Goal: Task Accomplishment & Management: Manage account settings

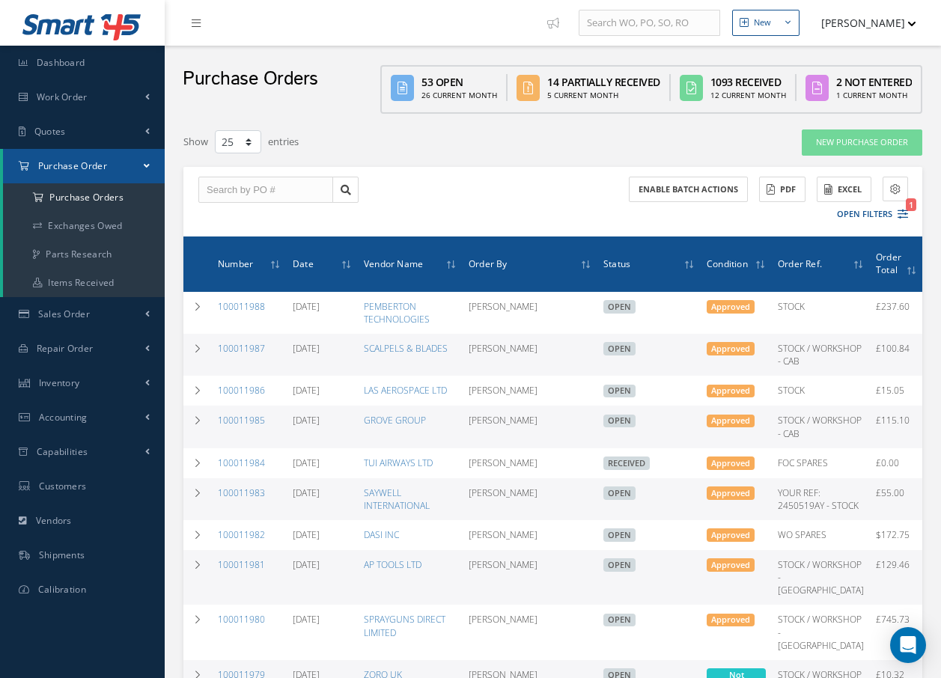
select select "25"
click at [113, 379] on link "Inventory" at bounding box center [82, 383] width 165 height 34
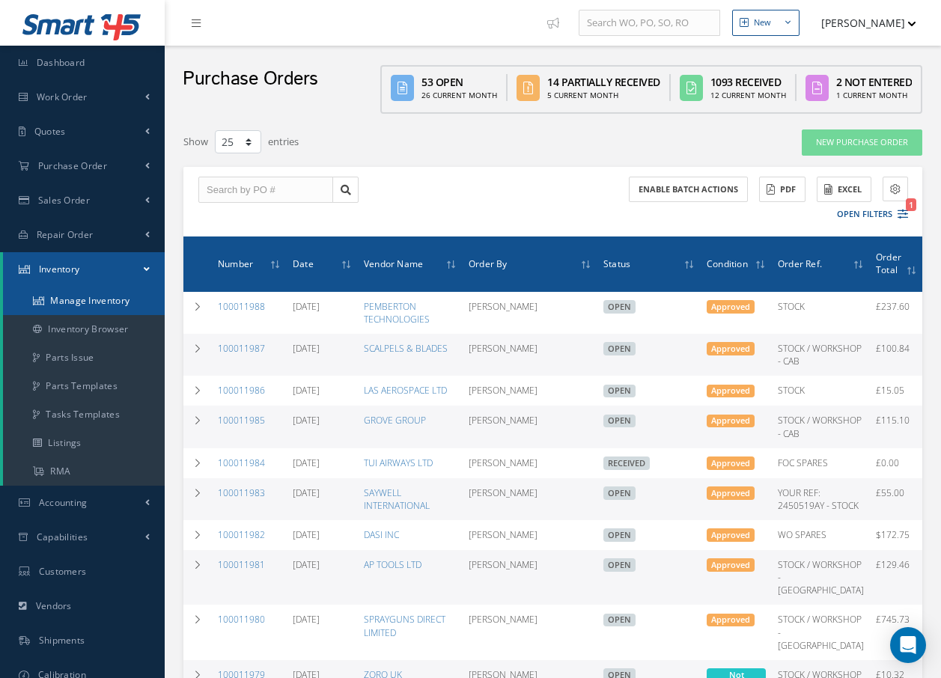
click at [129, 298] on link "Manage Inventory" at bounding box center [84, 301] width 162 height 28
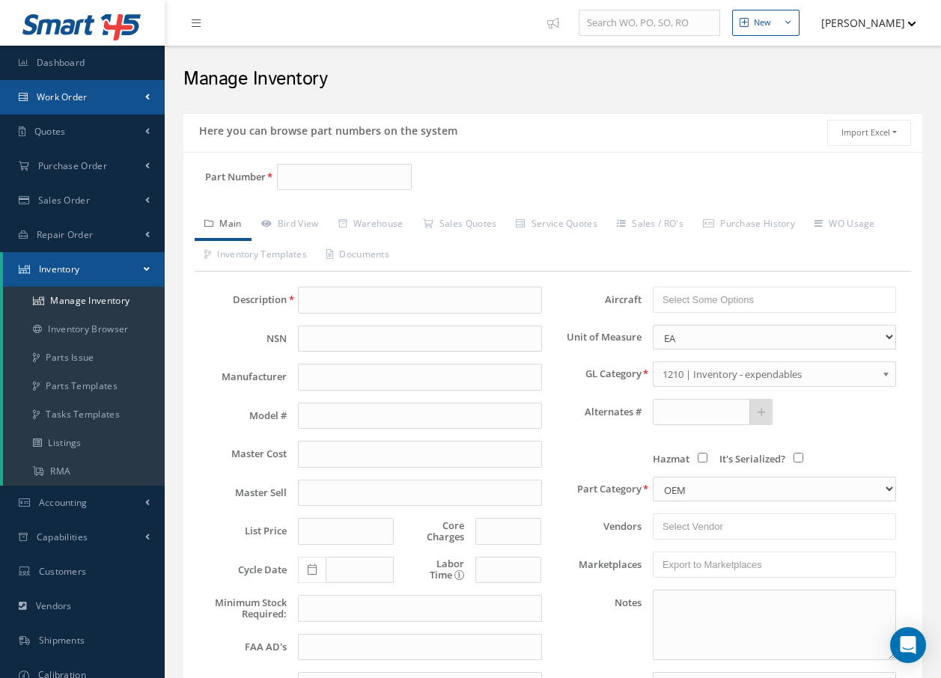
click at [82, 94] on span "Work Order" at bounding box center [62, 97] width 51 height 13
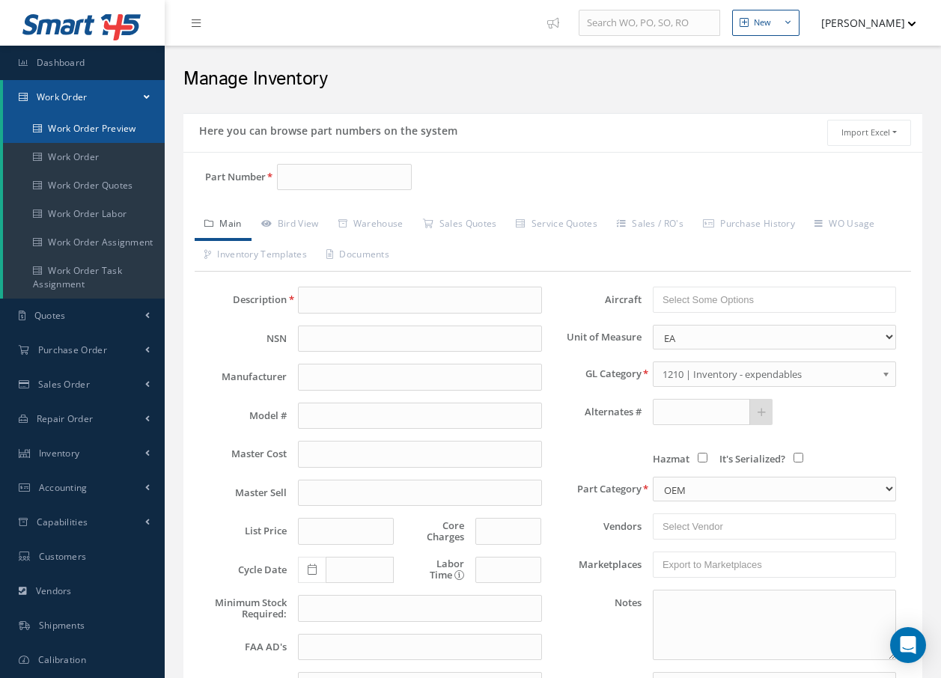
click at [78, 126] on link "Work Order Preview" at bounding box center [84, 129] width 162 height 28
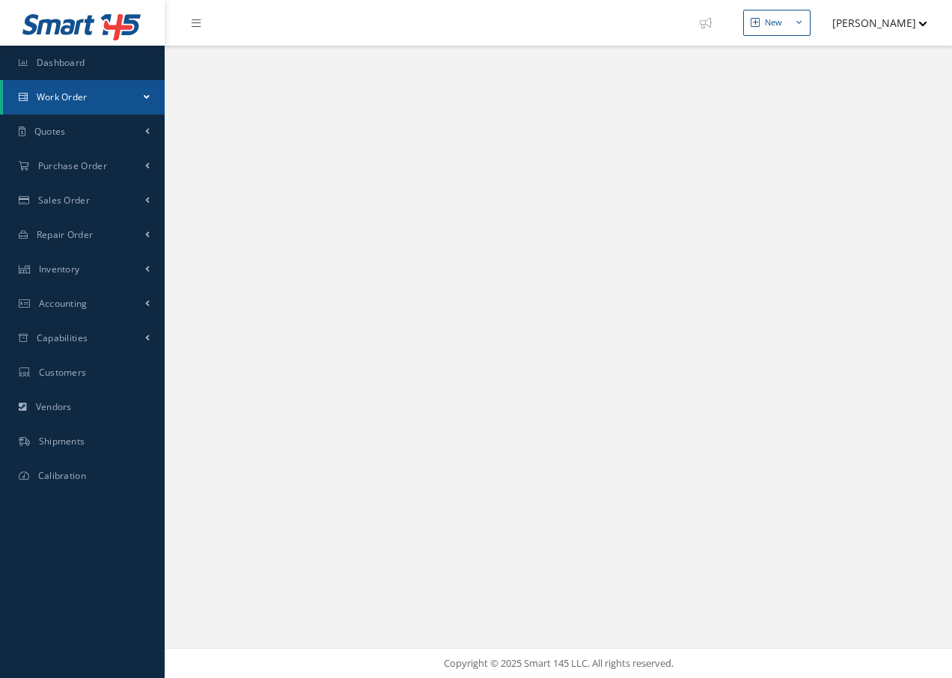
select select "25"
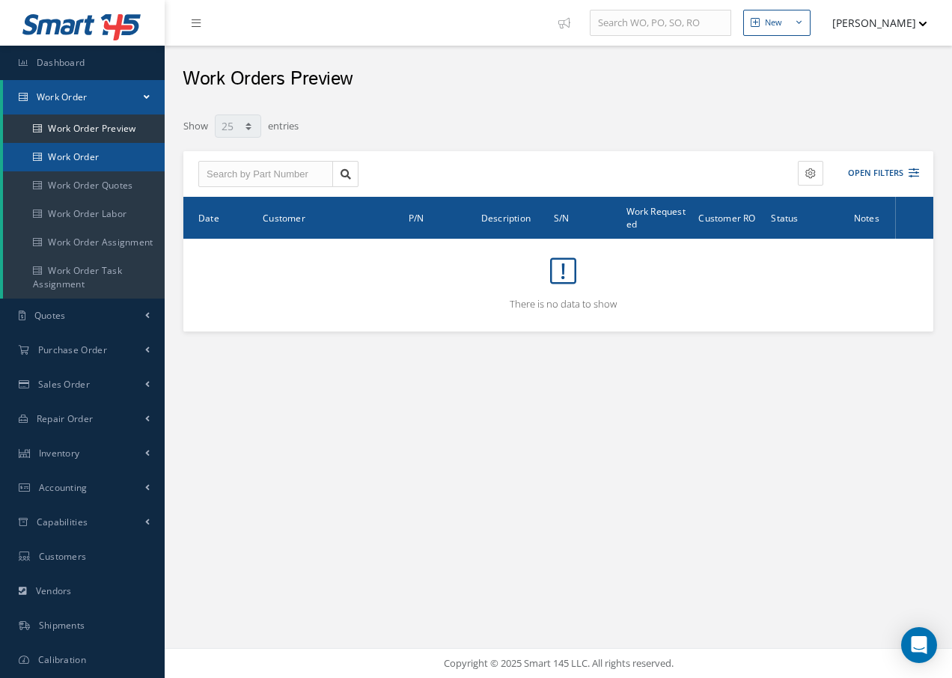
click at [74, 156] on link "Work Order" at bounding box center [84, 157] width 162 height 28
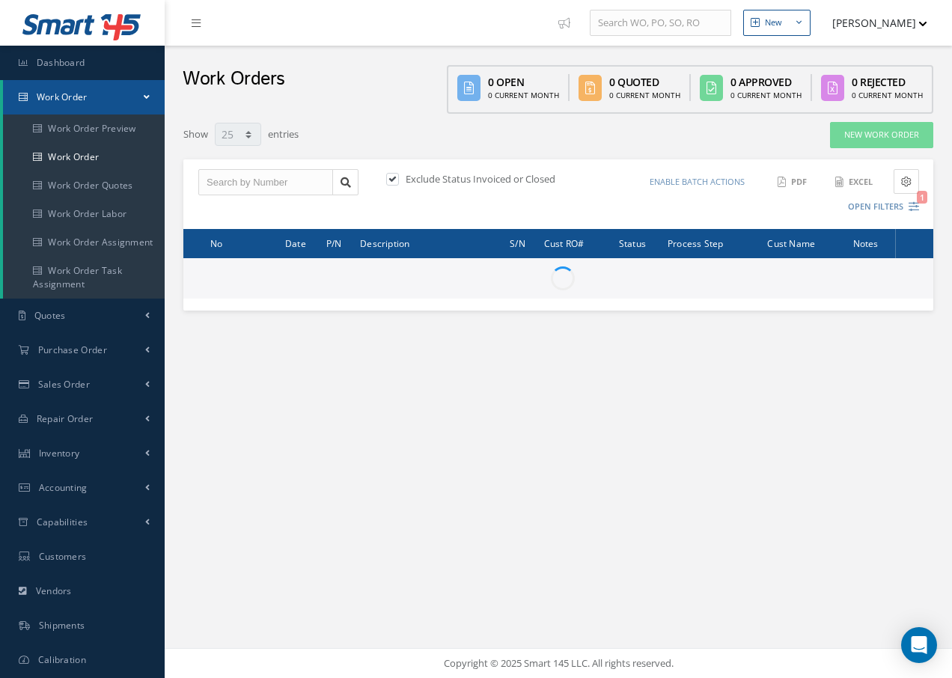
select select "25"
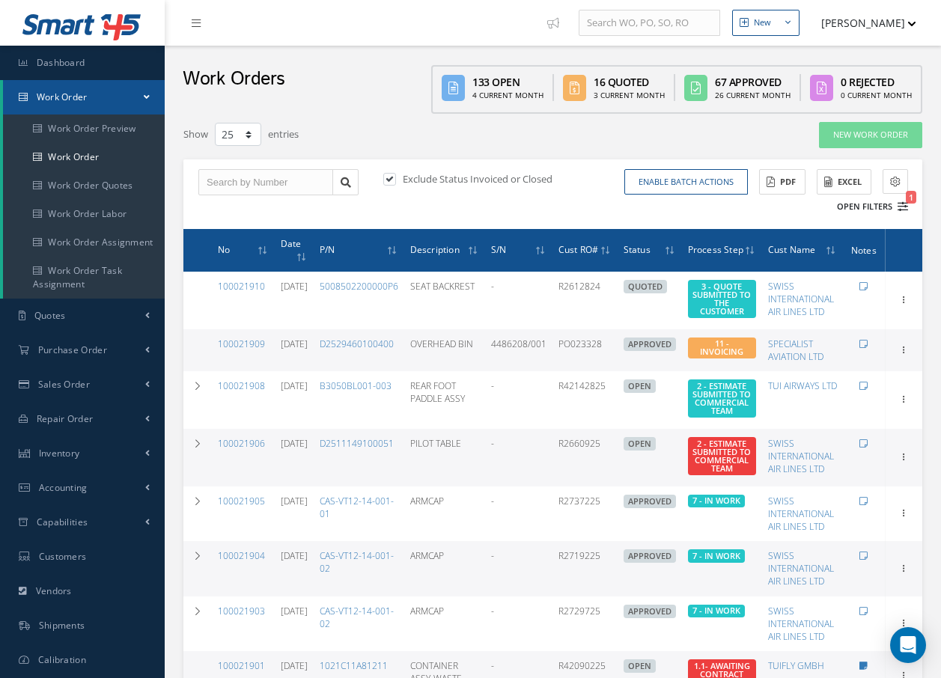
click at [868, 204] on button "Open Filters 1" at bounding box center [865, 207] width 85 height 25
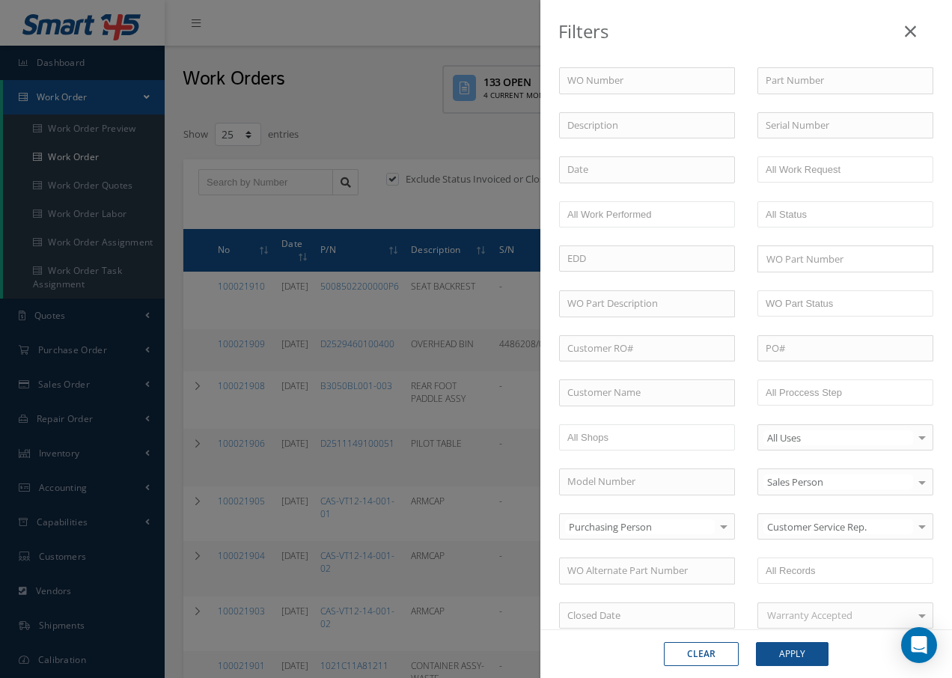
click at [905, 21] on h2 at bounding box center [910, 32] width 11 height 22
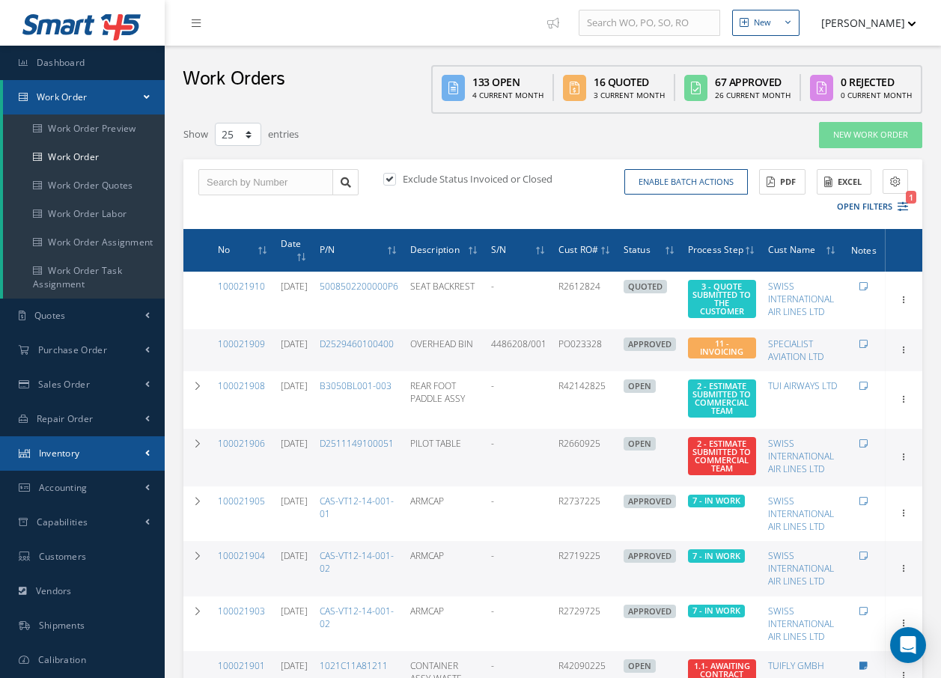
click at [63, 449] on span "Inventory" at bounding box center [59, 453] width 41 height 13
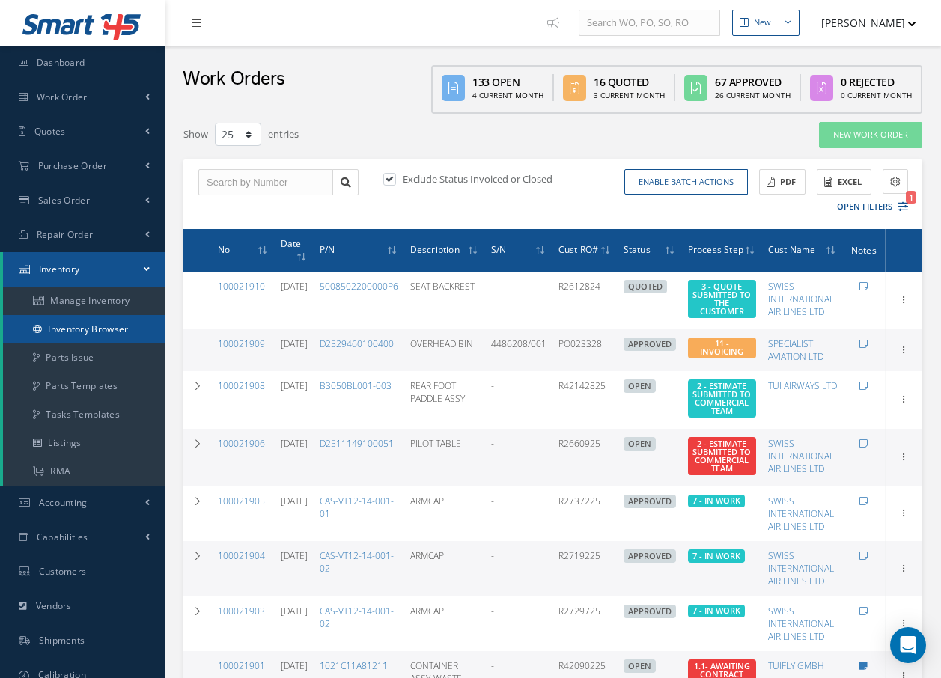
click at [85, 329] on link "Inventory Browser" at bounding box center [84, 329] width 162 height 28
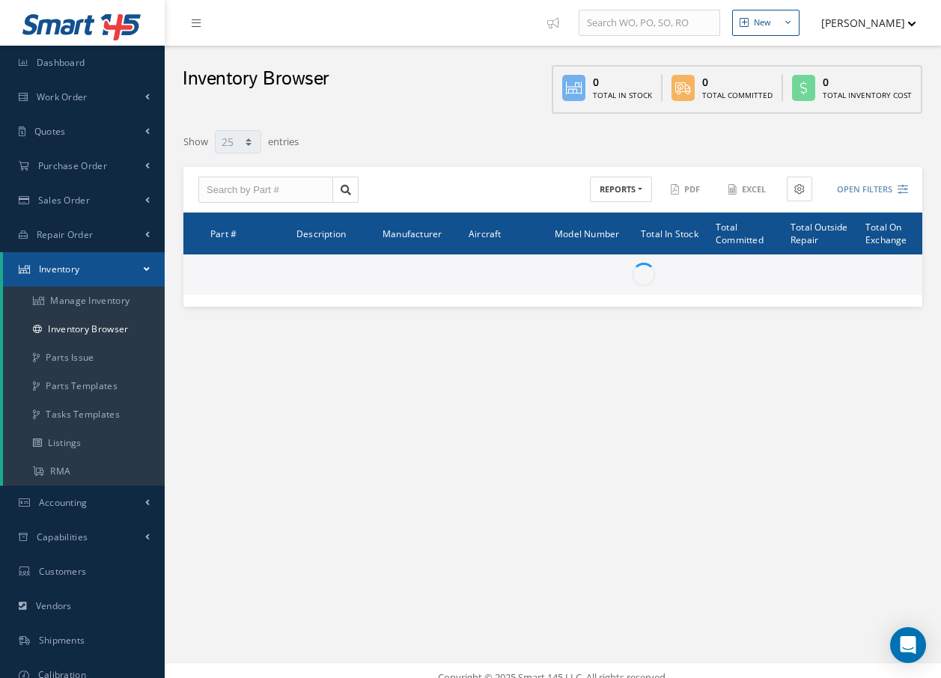
select select "25"
type input "Locations"
type input "All General Ledger"
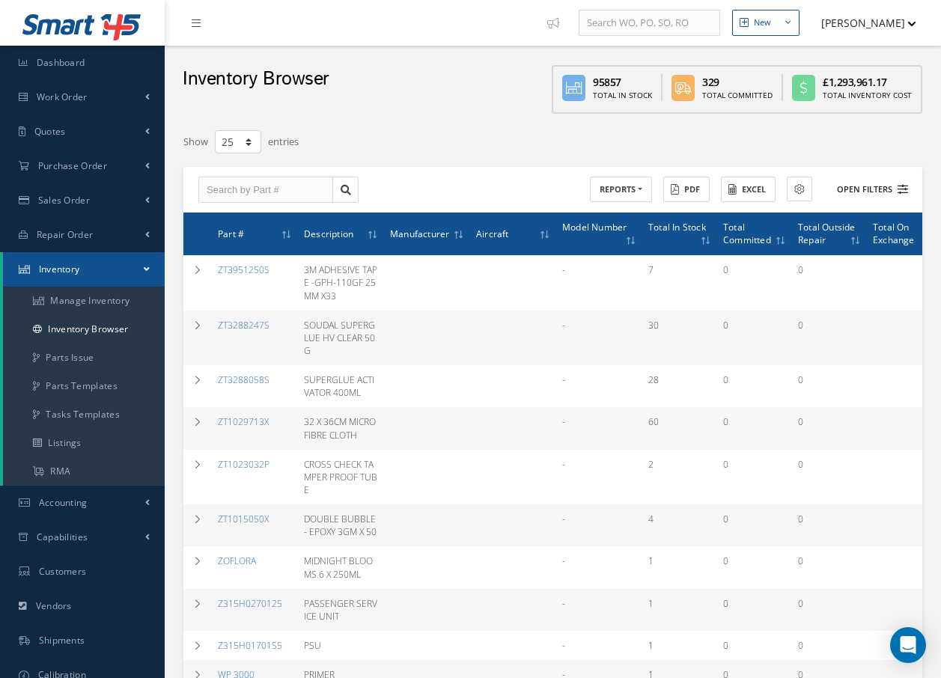
click at [879, 183] on button "Open Filters" at bounding box center [865, 189] width 85 height 25
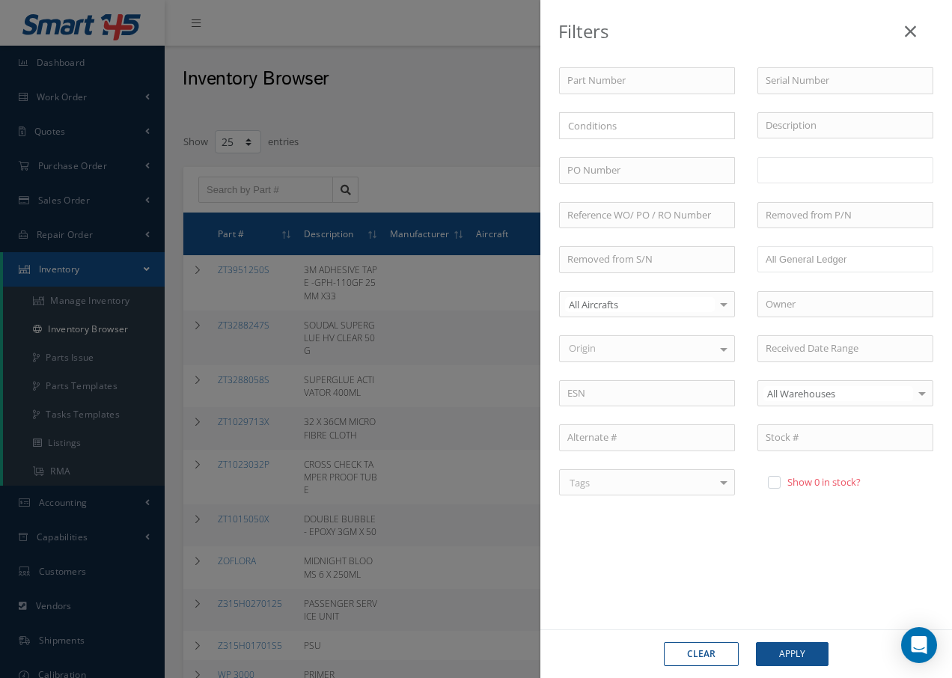
click at [858, 172] on ul at bounding box center [845, 170] width 176 height 26
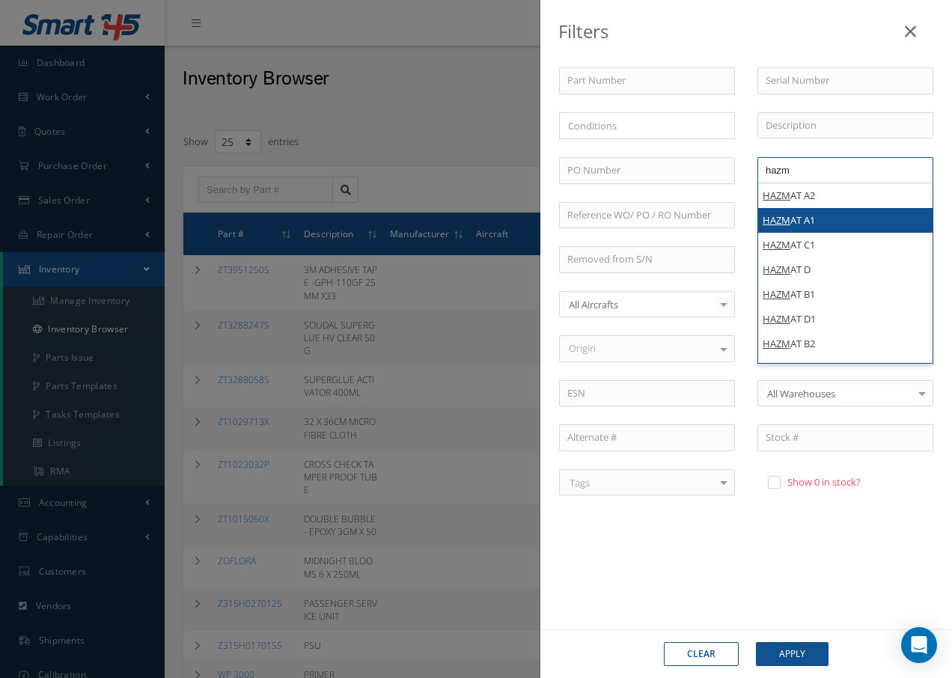
type input "hazm"
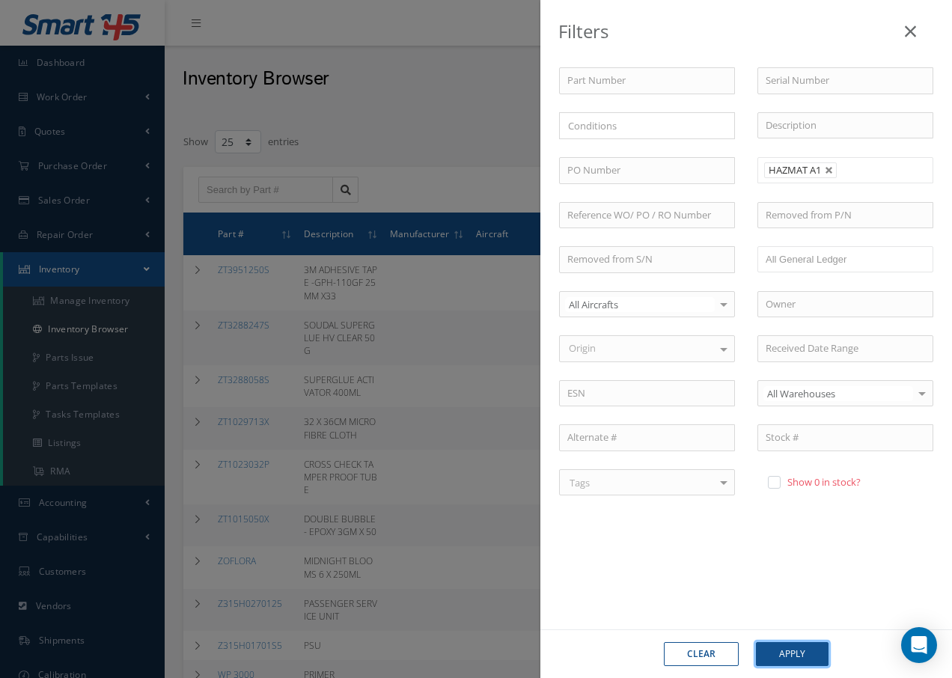
click at [798, 652] on button "Apply" at bounding box center [792, 654] width 73 height 24
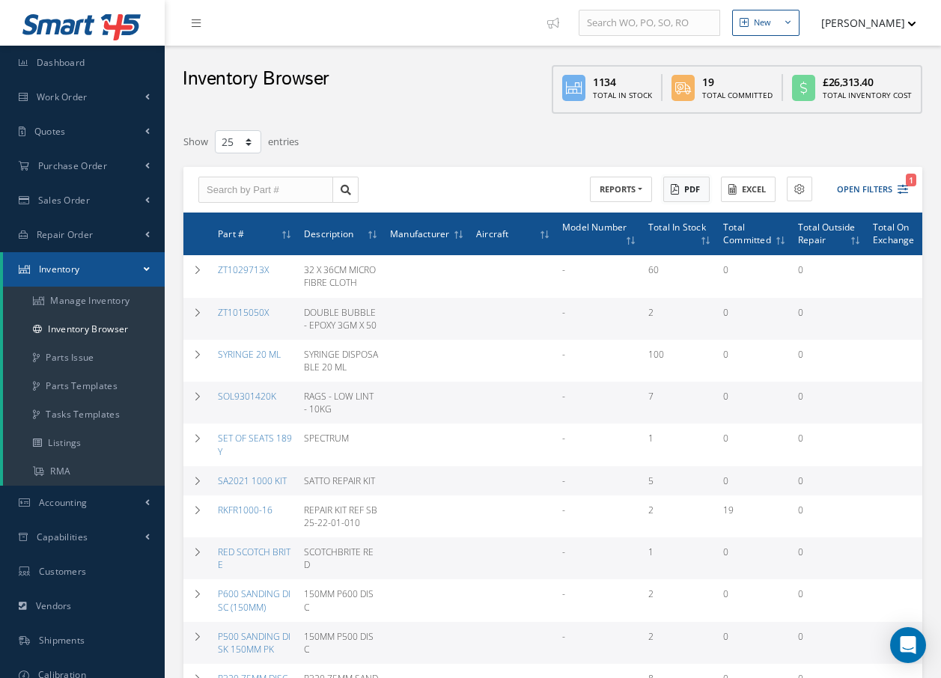
click at [695, 191] on button "PDF" at bounding box center [686, 190] width 46 height 26
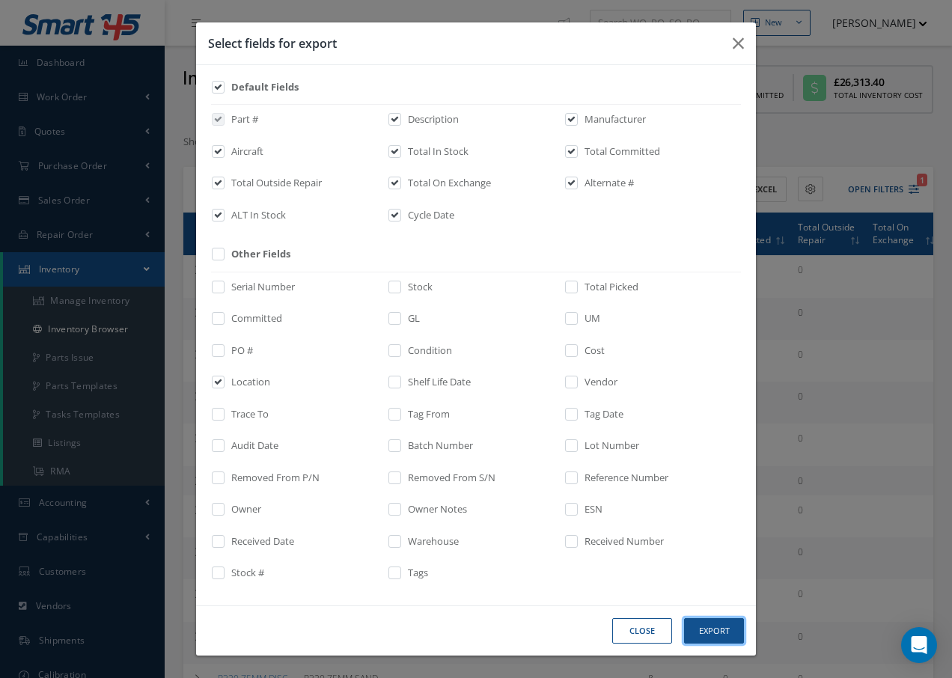
click at [724, 631] on button "Export" at bounding box center [714, 631] width 60 height 26
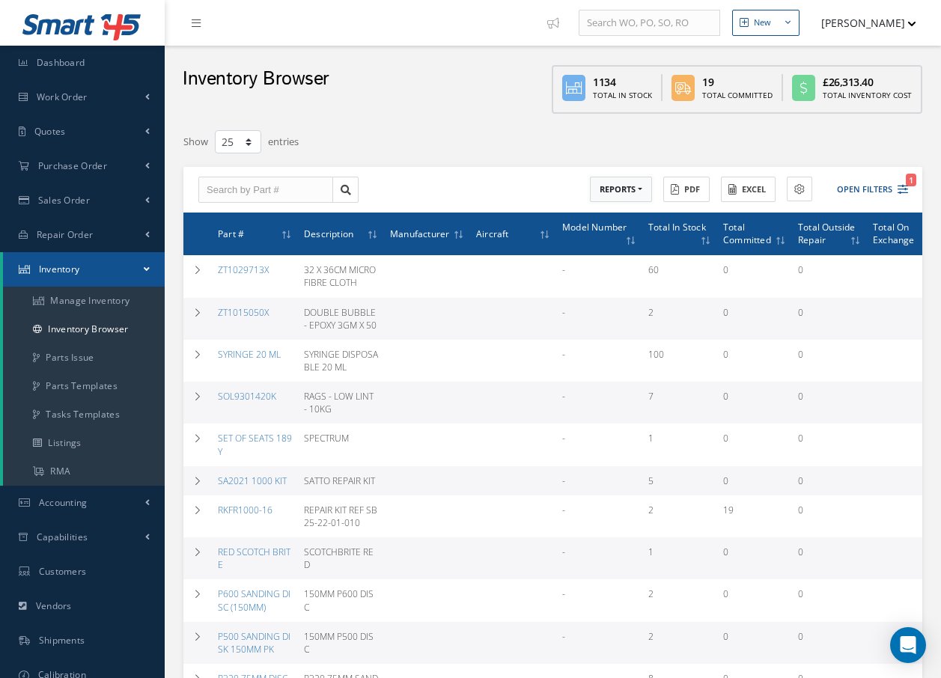
click at [632, 188] on button "REPORTS" at bounding box center [621, 190] width 62 height 26
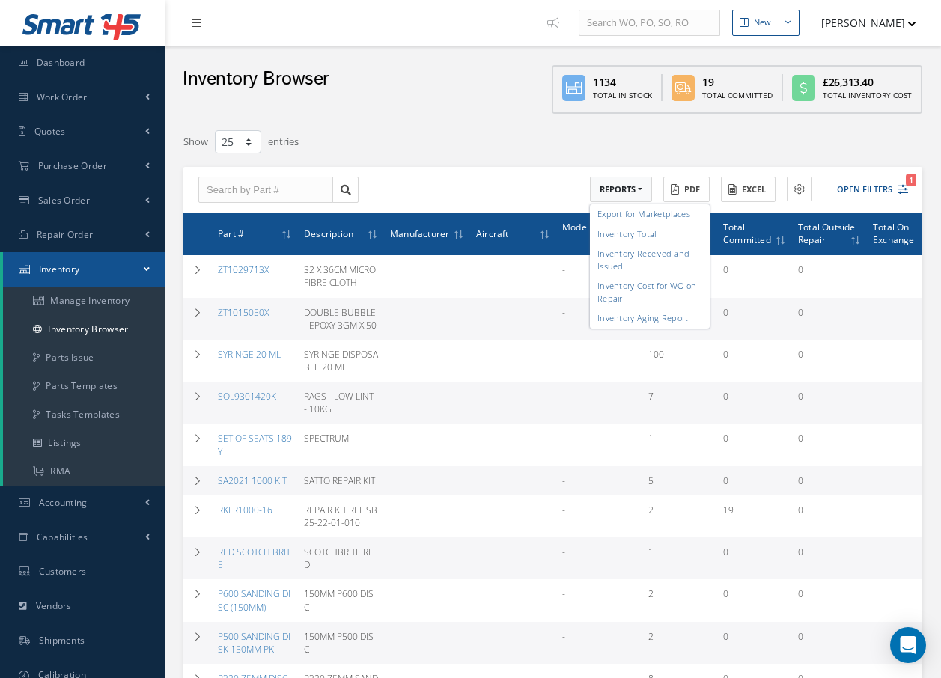
click at [538, 199] on div "ACTIONS Receive Payments Select Customer Cabinair Services 1ST CHOICE AEROSPACE…" at bounding box center [552, 190] width 739 height 46
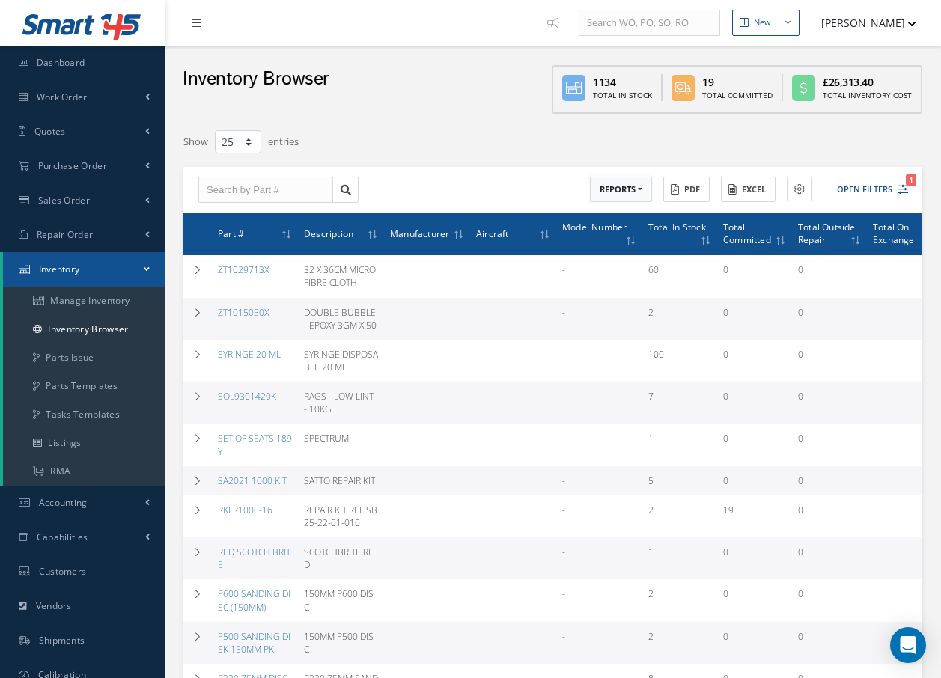
click at [635, 189] on button "REPORTS" at bounding box center [621, 190] width 62 height 26
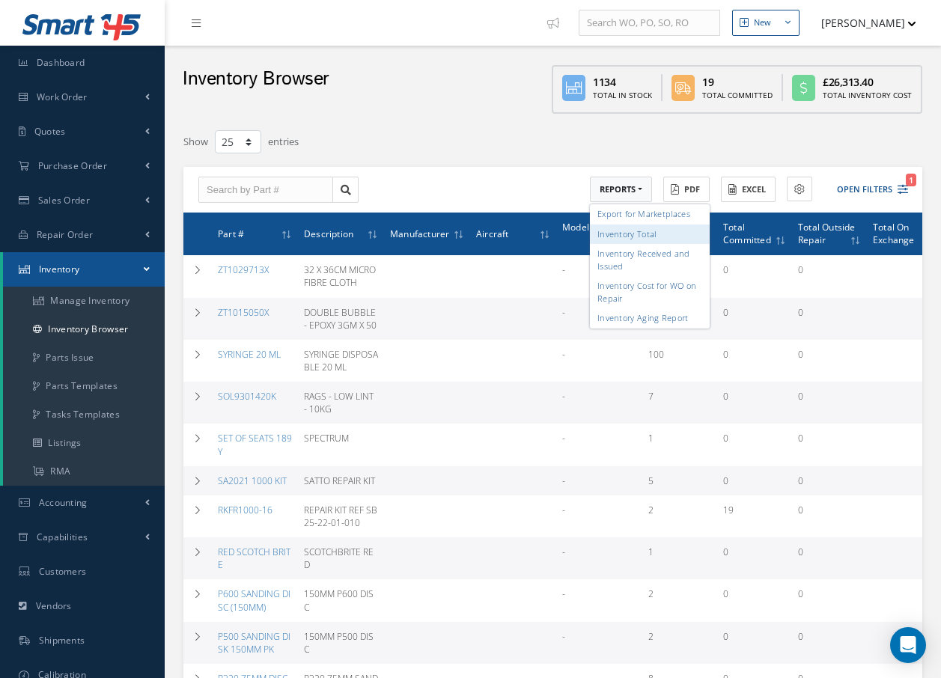
click at [625, 237] on link "Inventory Total" at bounding box center [650, 234] width 120 height 20
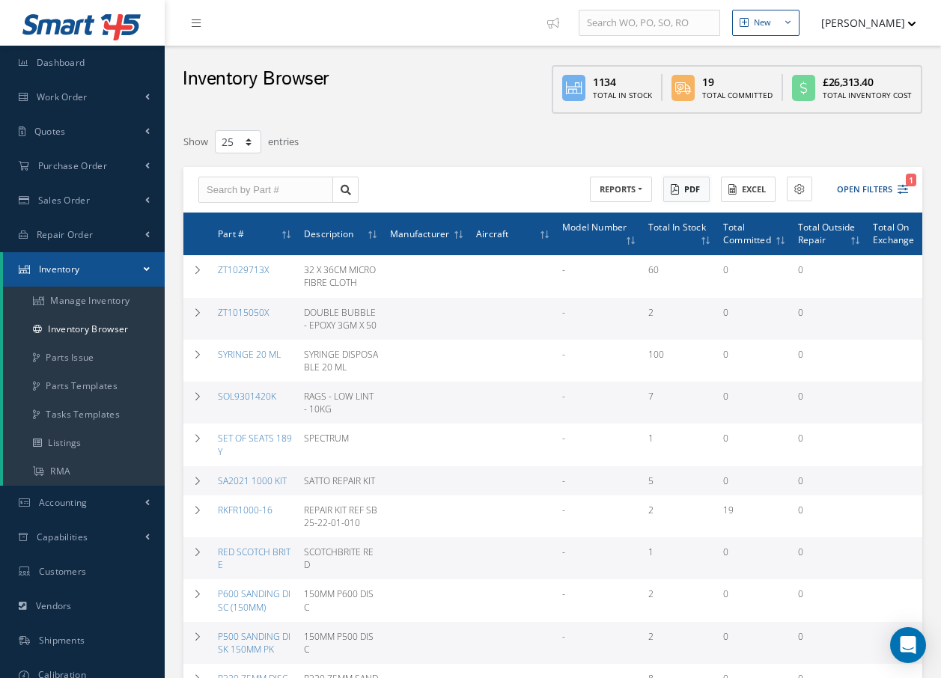
click at [692, 192] on button "PDF" at bounding box center [686, 190] width 46 height 26
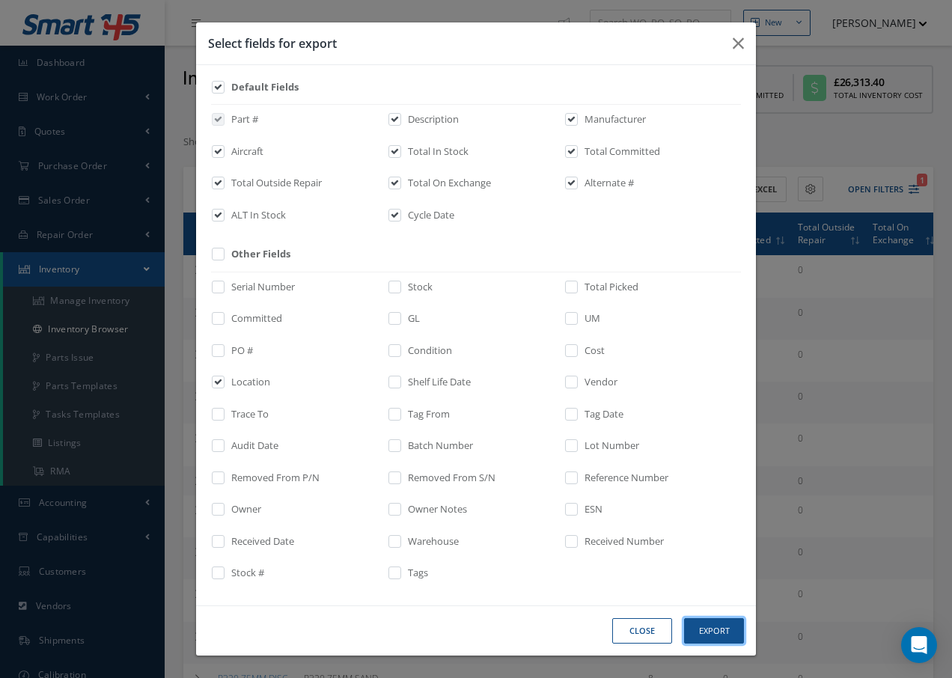
click at [707, 626] on button "Export" at bounding box center [714, 631] width 60 height 26
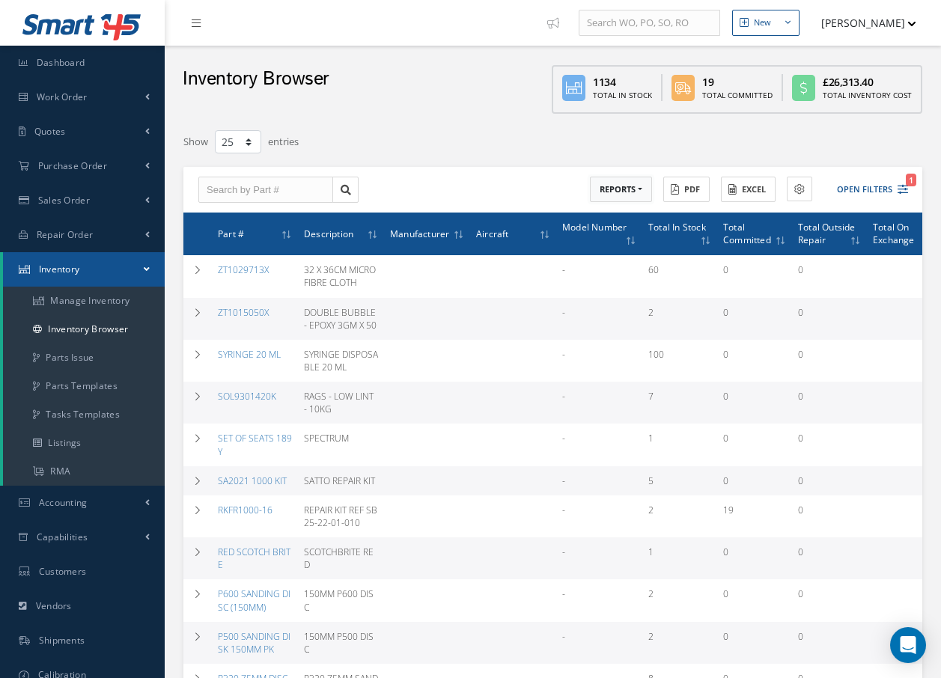
click at [631, 192] on button "REPORTS" at bounding box center [621, 190] width 62 height 26
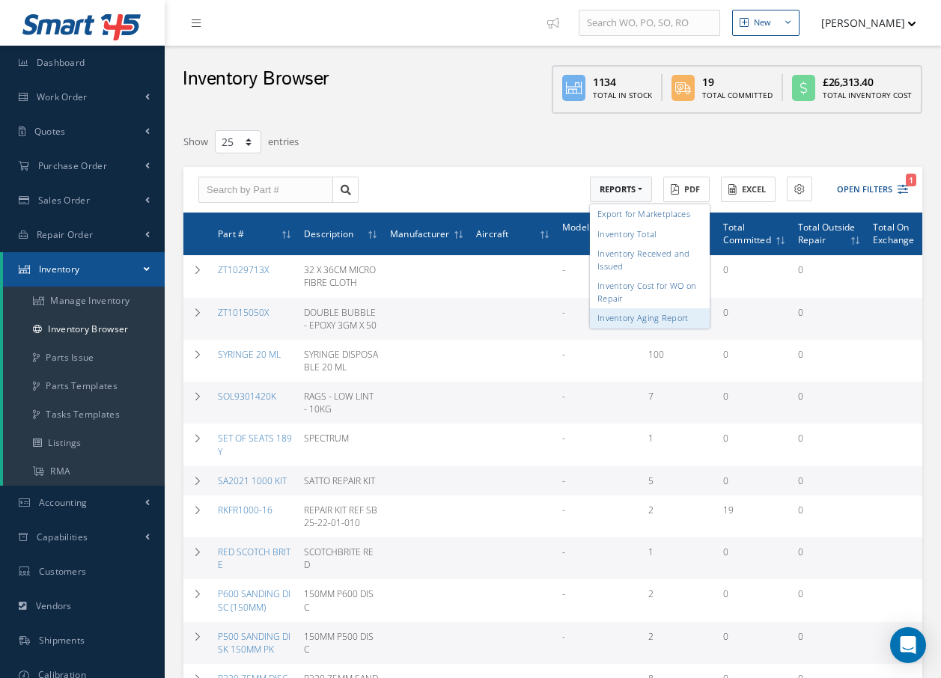
click at [626, 319] on link "Inventory Aging Report" at bounding box center [650, 318] width 120 height 20
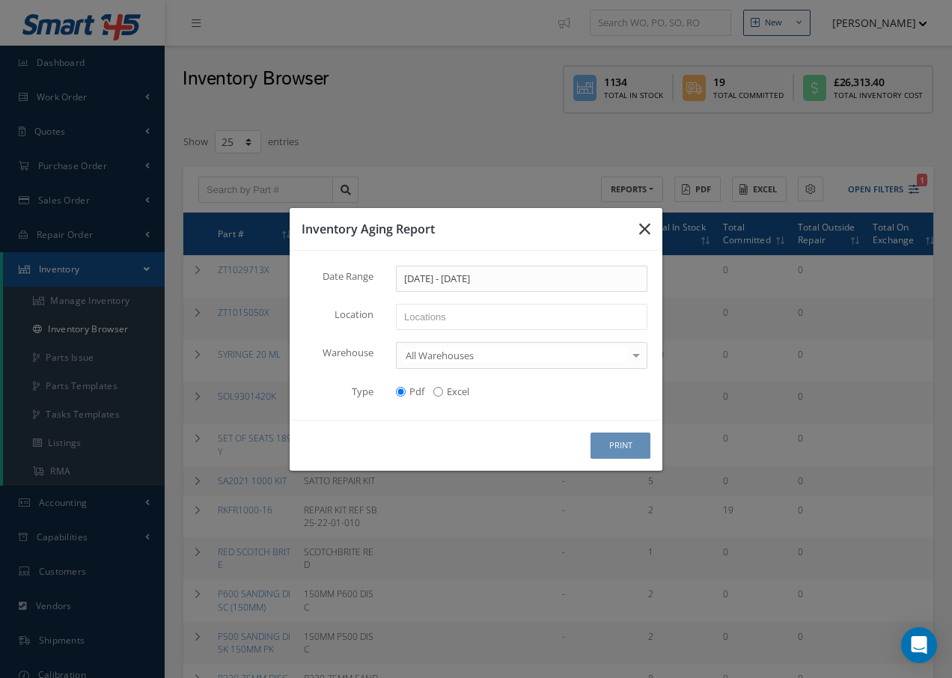
click at [650, 231] on button "button" at bounding box center [644, 229] width 35 height 42
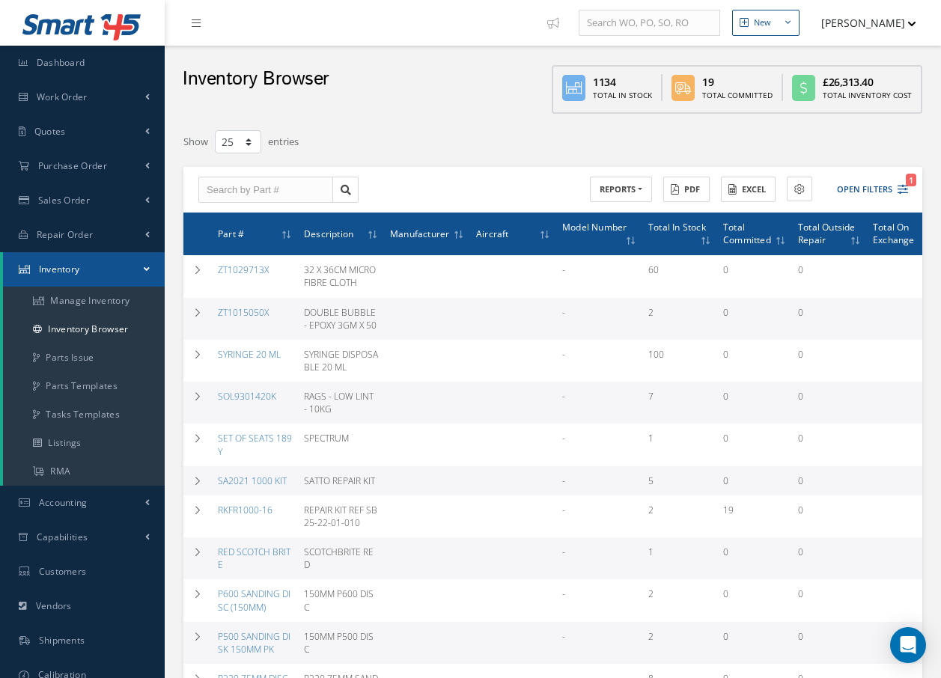
click at [700, 189] on button "PDF" at bounding box center [686, 190] width 46 height 26
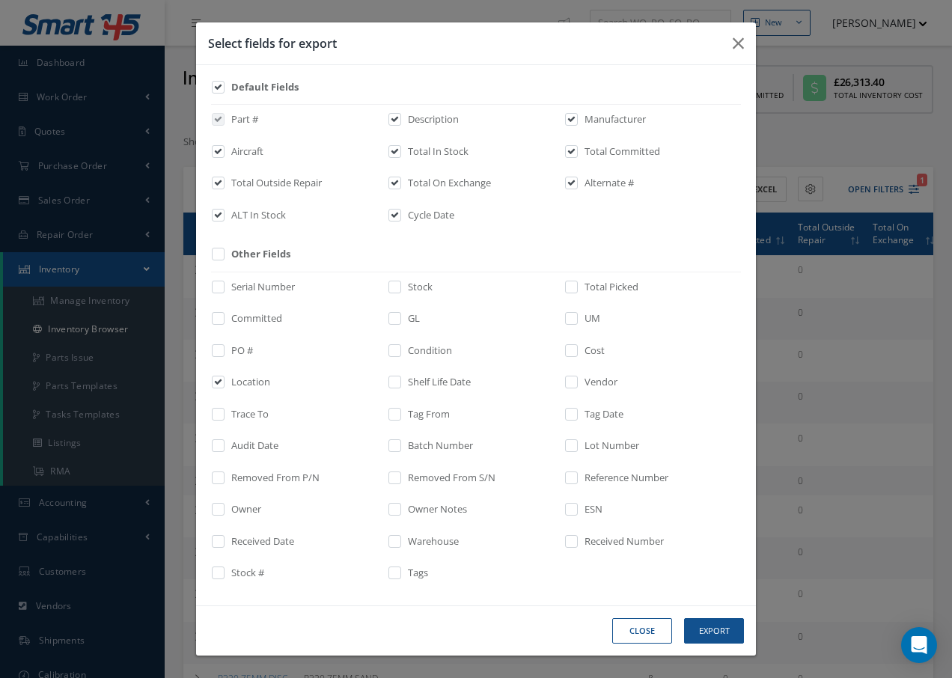
click at [224, 376] on label at bounding box center [226, 385] width 4 height 21
click at [217, 379] on input "checkbox" at bounding box center [219, 387] width 10 height 17
checkbox input "false"
click at [701, 629] on button "Export" at bounding box center [714, 631] width 60 height 26
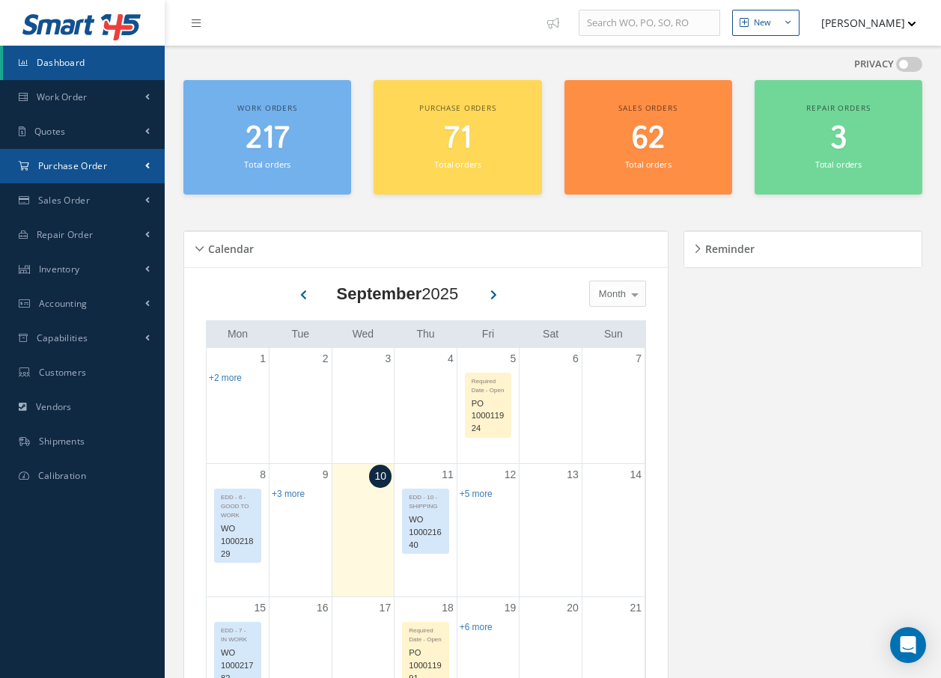
click at [74, 159] on span "Purchase Order" at bounding box center [72, 165] width 69 height 13
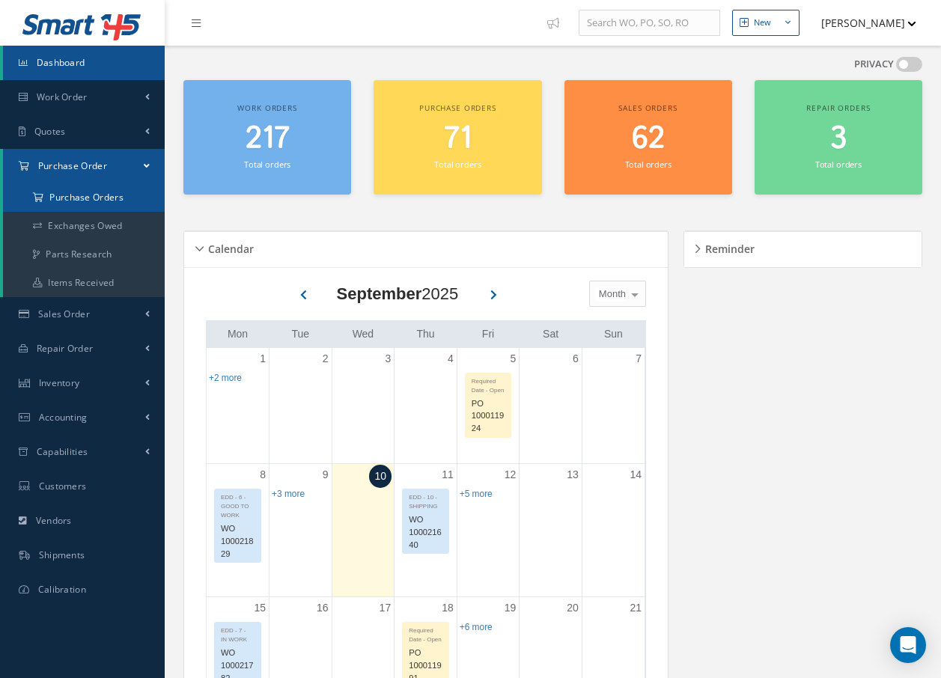
click at [88, 195] on a=1&status_id=2&status_id=3&status_id=5&collapsedFilters"] "Purchase Orders" at bounding box center [84, 197] width 162 height 28
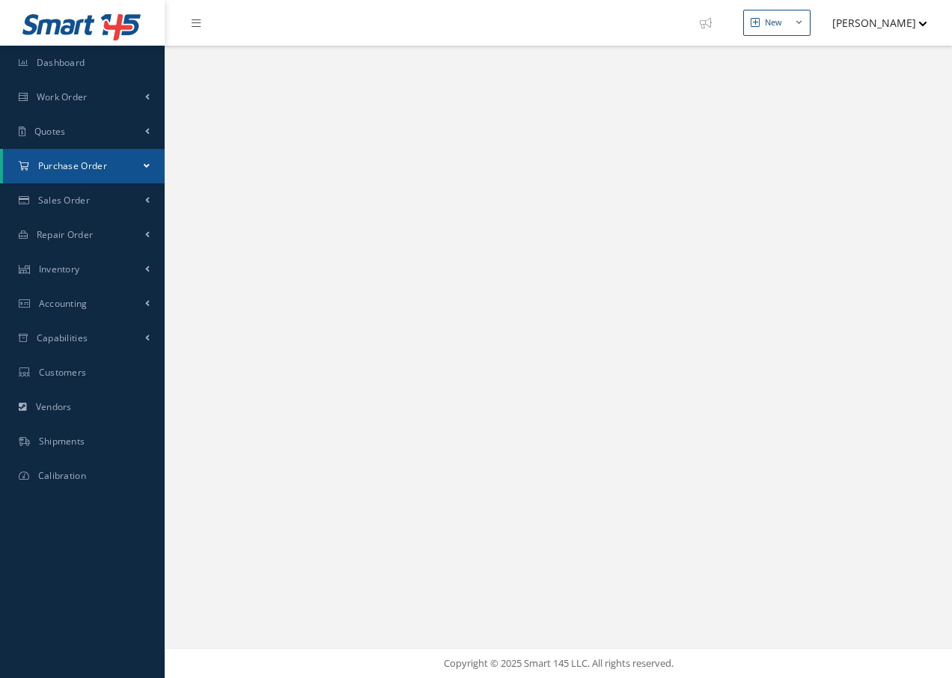
select select "25"
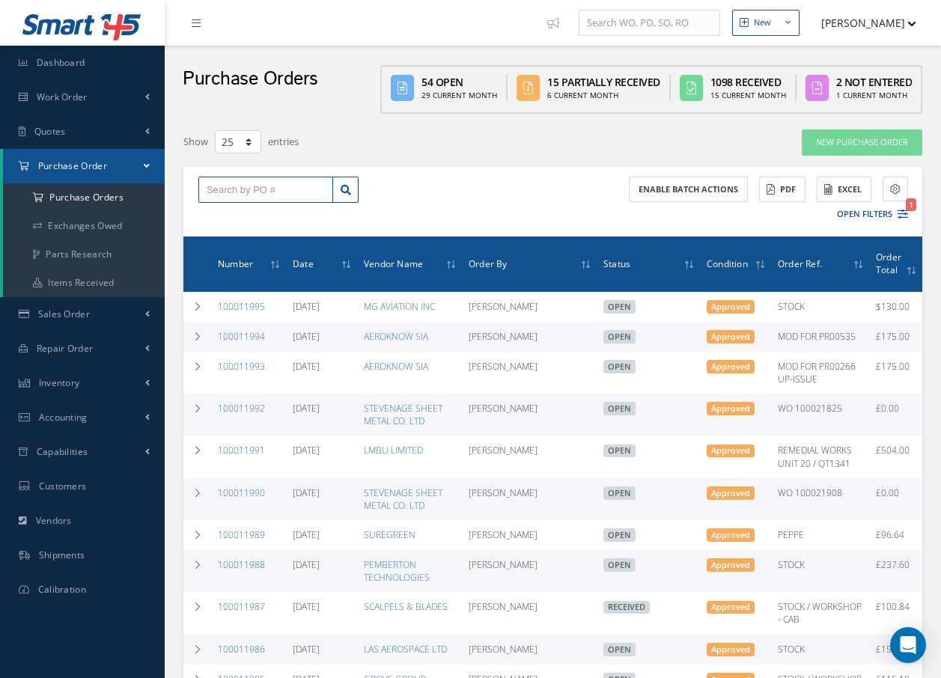
click at [220, 192] on input "text" at bounding box center [265, 190] width 135 height 27
type input "100011965"
click at [252, 214] on div "100011965" at bounding box center [266, 216] width 118 height 15
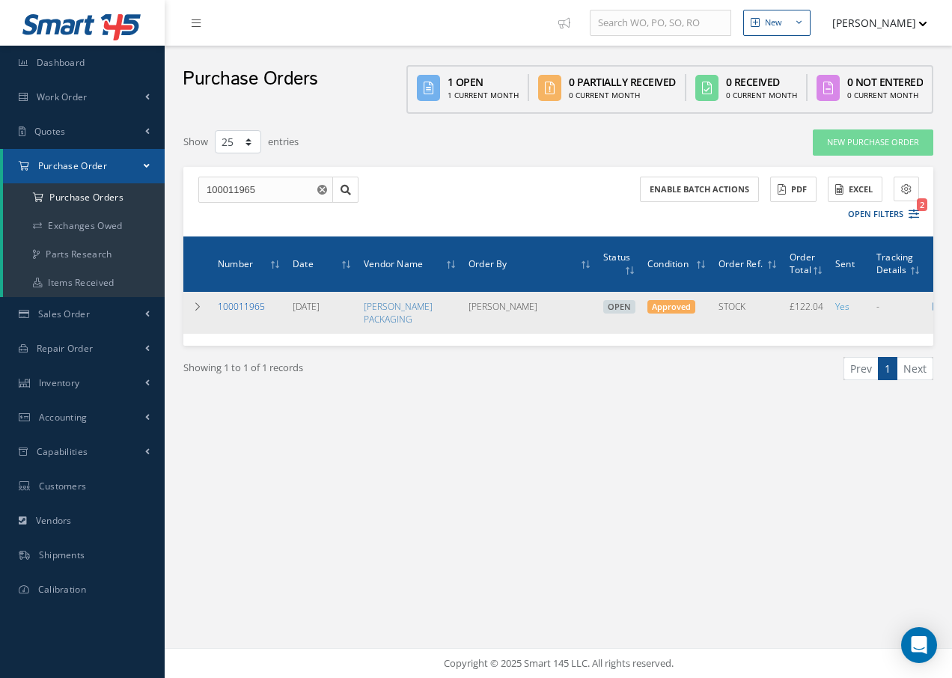
click at [234, 307] on link "100011965" at bounding box center [241, 306] width 47 height 13
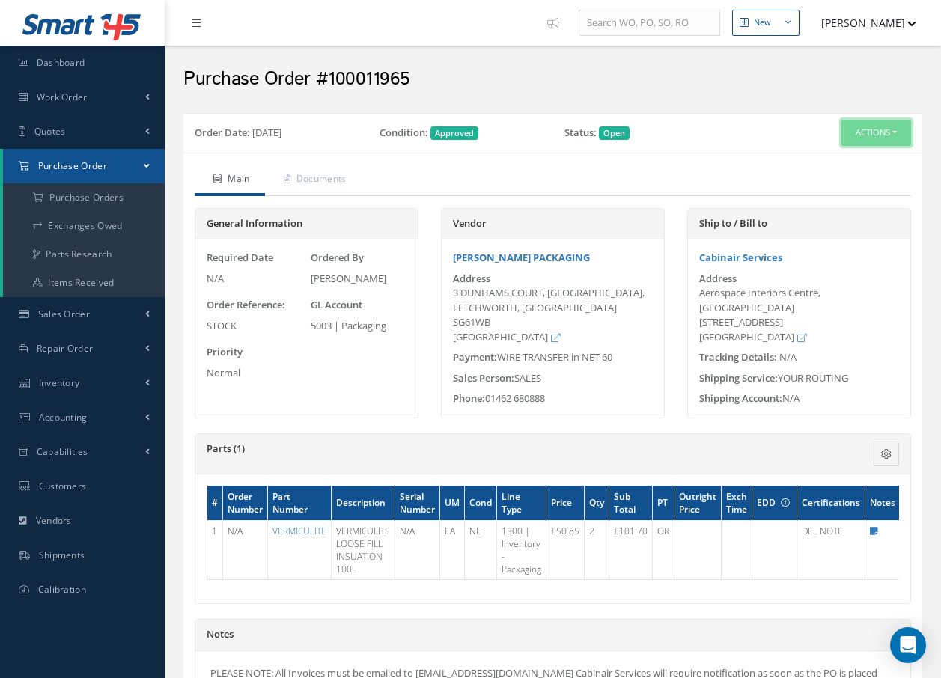
click at [871, 137] on button "Actions" at bounding box center [876, 133] width 70 height 26
click at [837, 164] on link "Receive" at bounding box center [851, 161] width 120 height 20
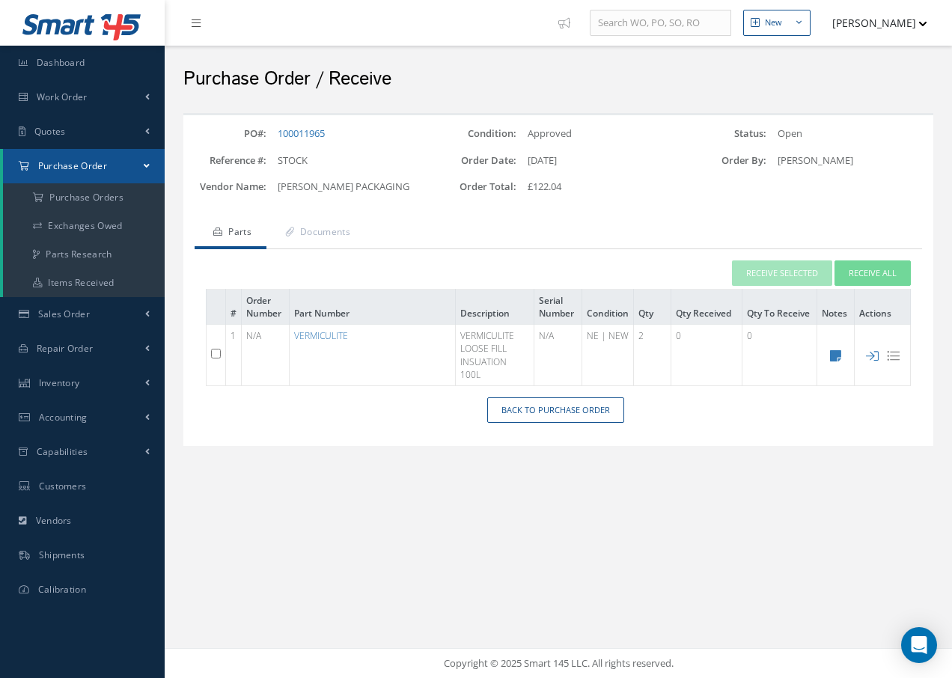
click at [219, 357] on input "checkbox" at bounding box center [216, 354] width 10 height 10
checkbox input "true"
click at [756, 275] on button "Receive Selected" at bounding box center [782, 273] width 100 height 26
type input "[DATE]"
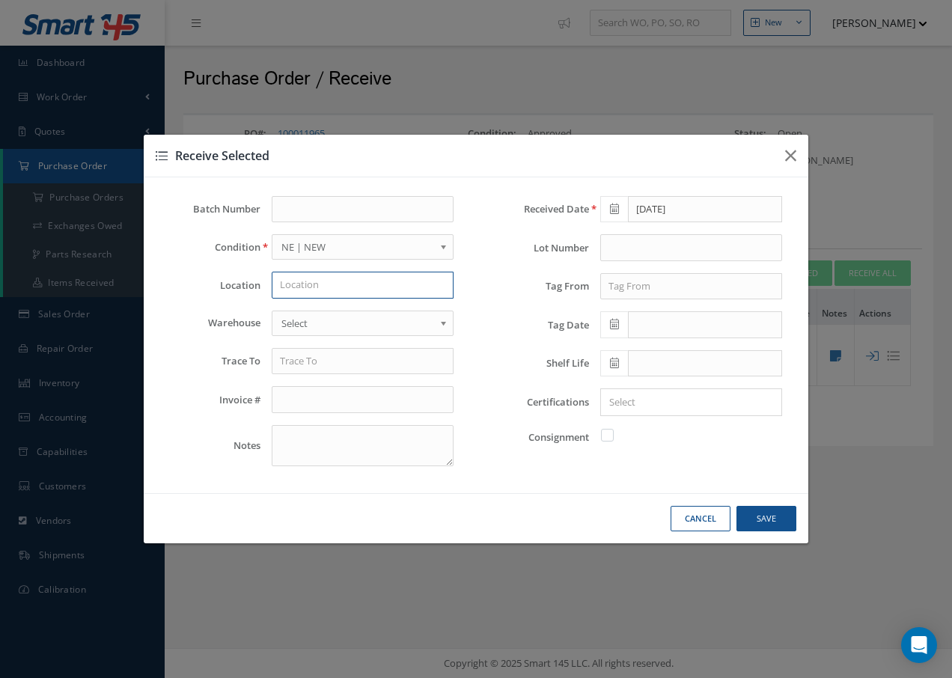
click at [323, 282] on input "text" at bounding box center [363, 285] width 182 height 27
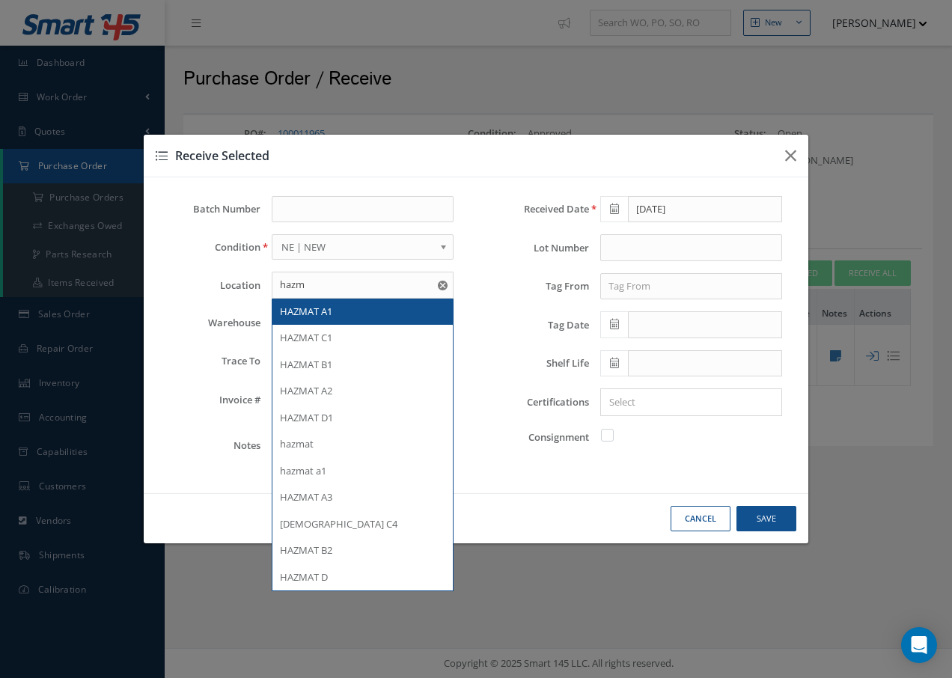
click at [317, 308] on span "HAZMAT A1" at bounding box center [306, 311] width 52 height 13
type input "HAZMAT A1"
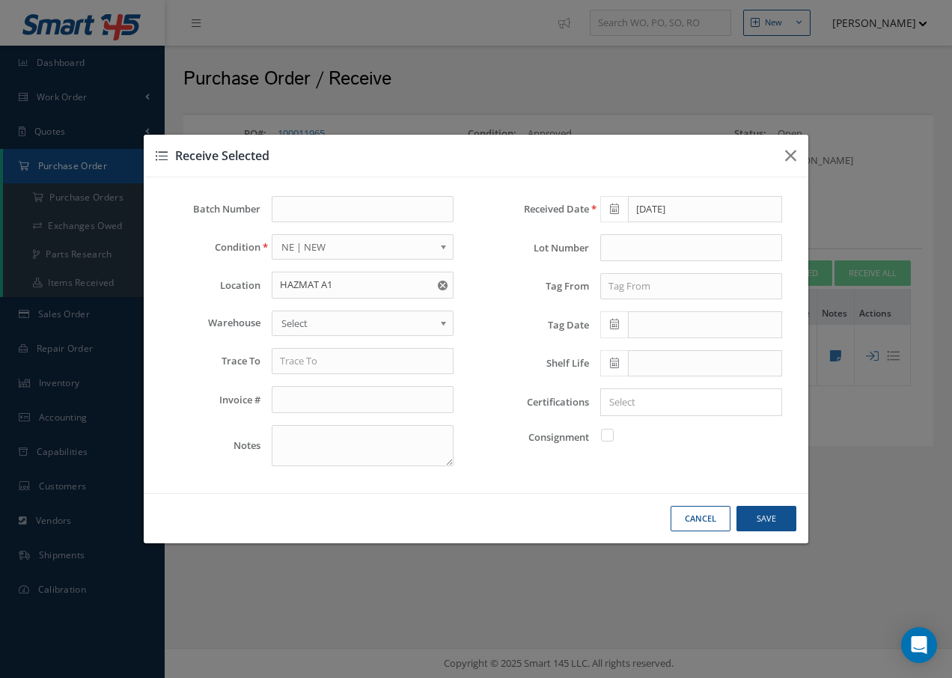
click at [315, 316] on span "Select" at bounding box center [357, 323] width 153 height 18
click at [310, 370] on input "text" at bounding box center [363, 361] width 182 height 27
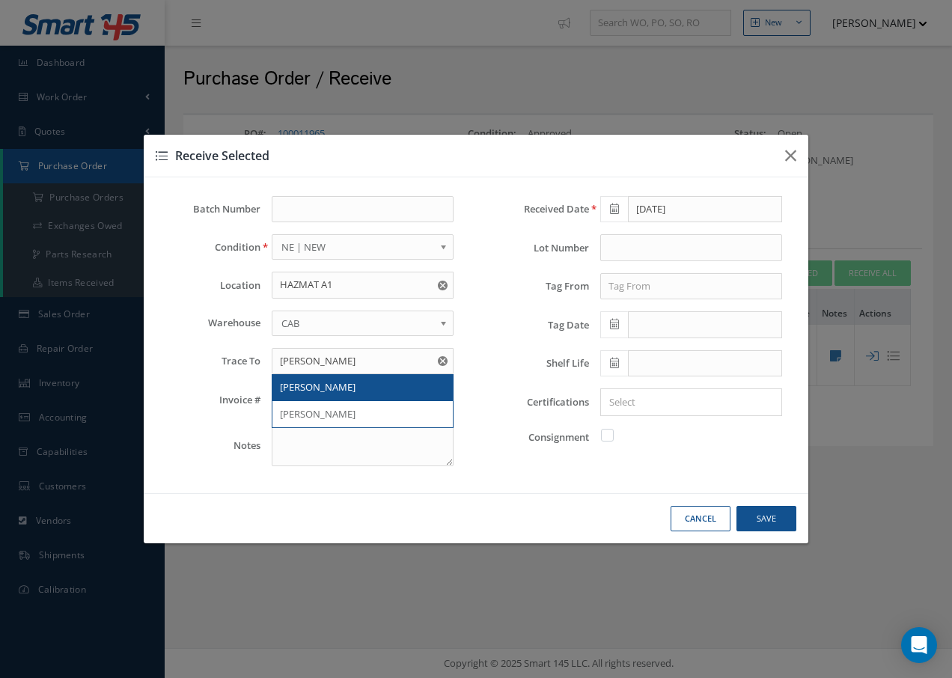
click at [312, 382] on span "[PERSON_NAME]" at bounding box center [318, 386] width 76 height 13
type input "[PERSON_NAME]"
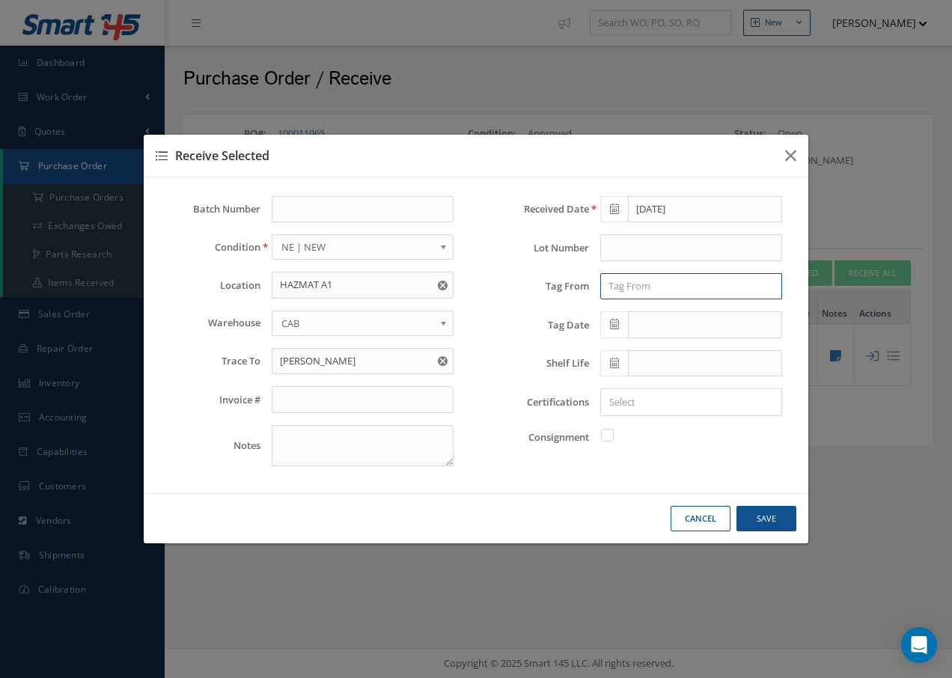
click at [665, 282] on input "text" at bounding box center [691, 286] width 182 height 27
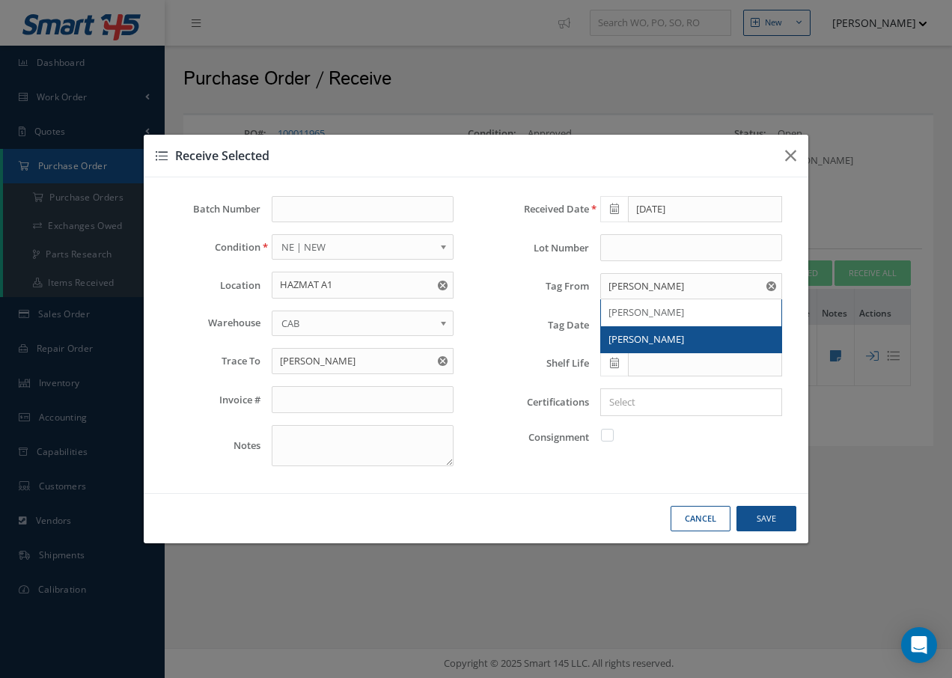
click at [659, 335] on span "[PERSON_NAME]" at bounding box center [646, 338] width 76 height 13
type input "[PERSON_NAME]"
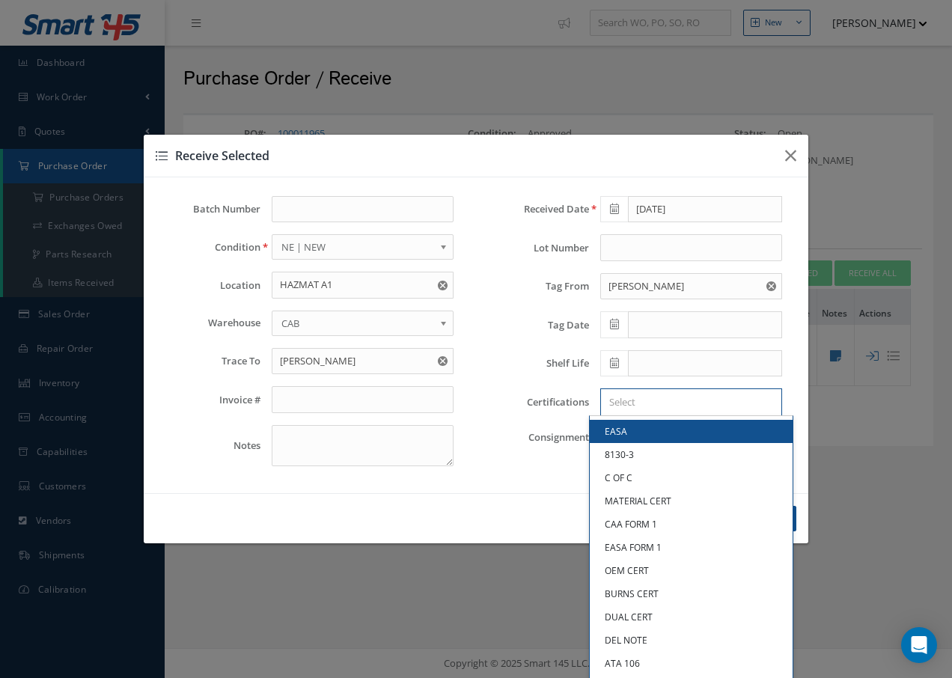
click at [644, 401] on input "Search for option" at bounding box center [688, 402] width 171 height 16
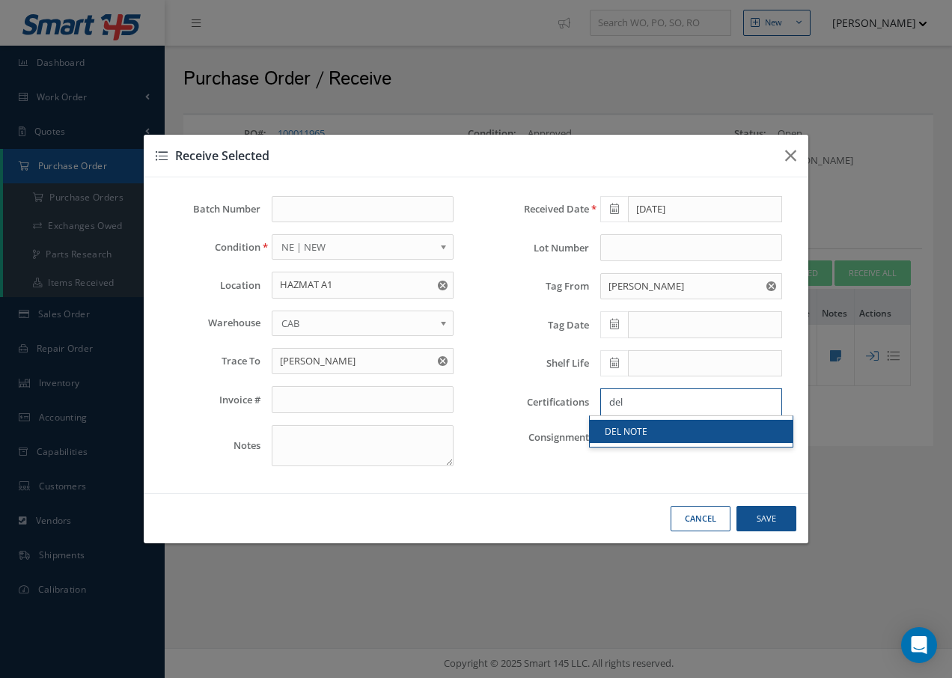
type input "del"
click at [602, 431] on link "DEL NOTE" at bounding box center [691, 431] width 203 height 23
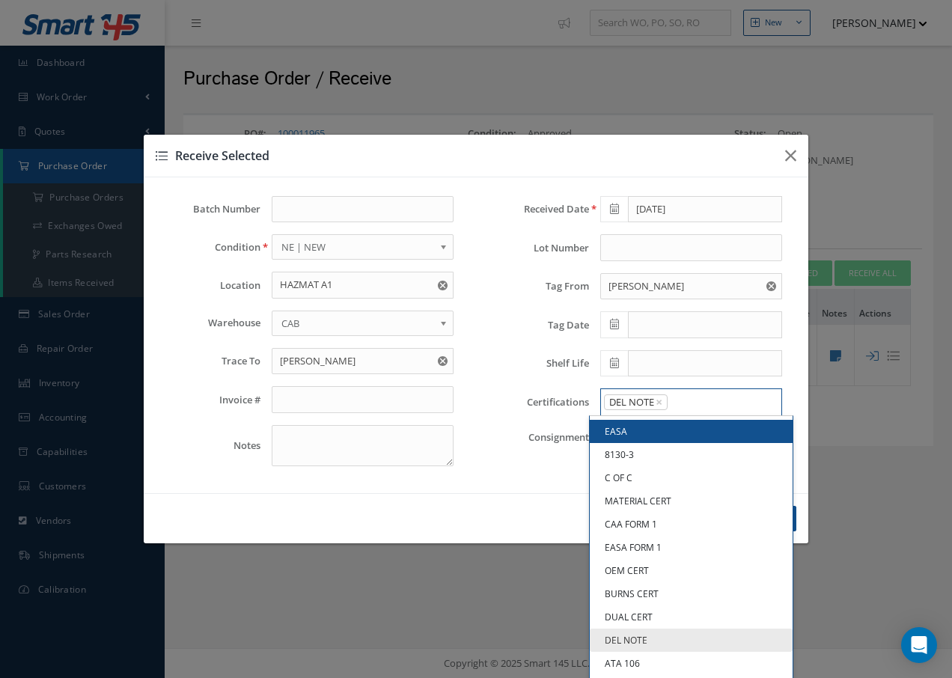
click at [695, 406] on input "Search for option" at bounding box center [721, 402] width 104 height 16
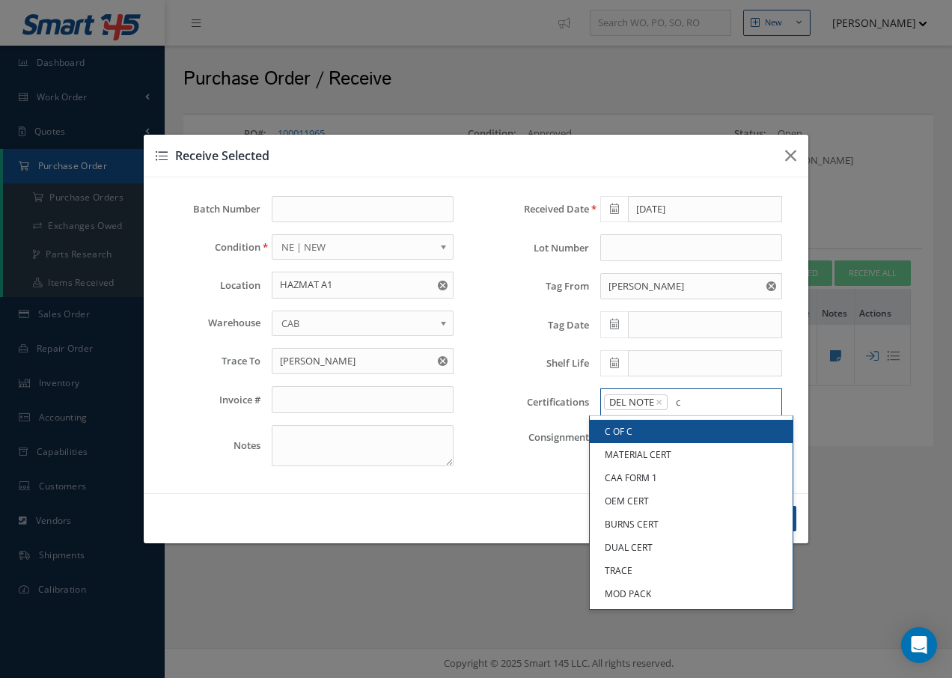
type input "c"
click at [693, 429] on link "C OF C" at bounding box center [691, 431] width 203 height 23
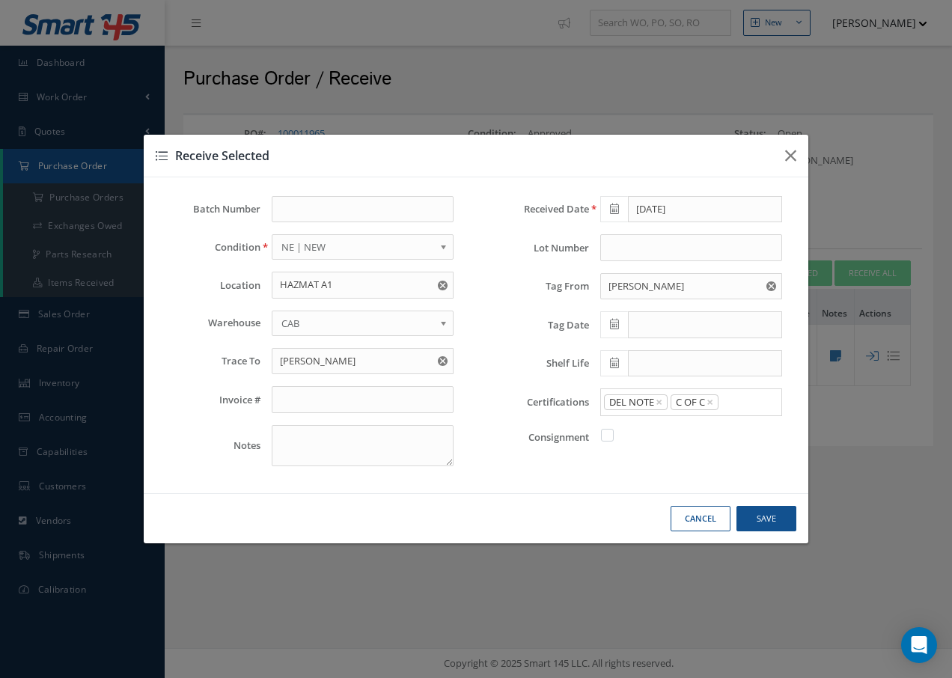
click at [615, 323] on icon at bounding box center [614, 324] width 9 height 10
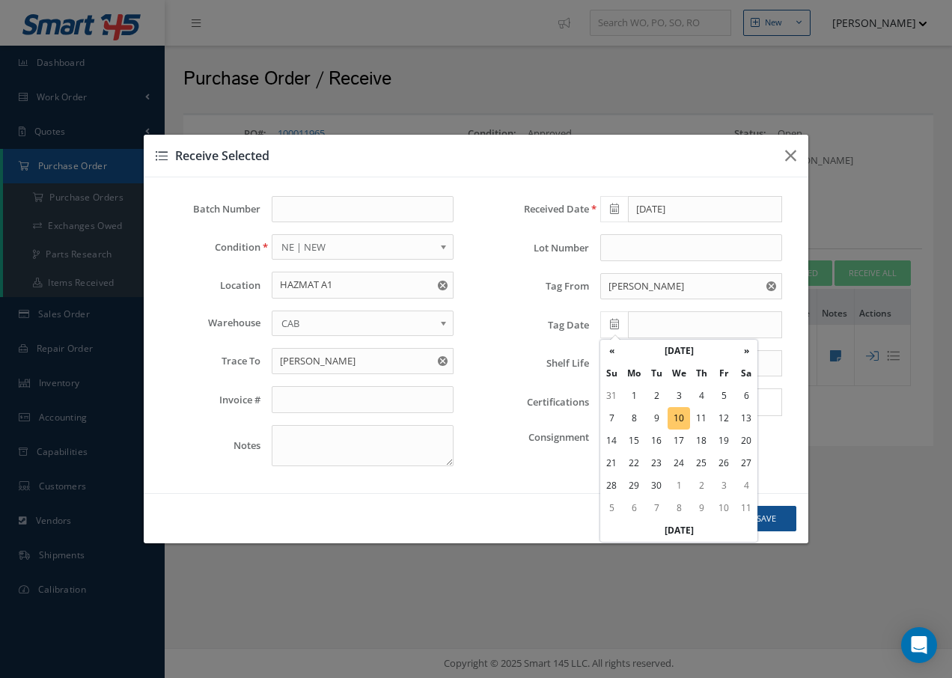
click at [682, 418] on td "10" at bounding box center [679, 418] width 22 height 22
type input "09/10/2025"
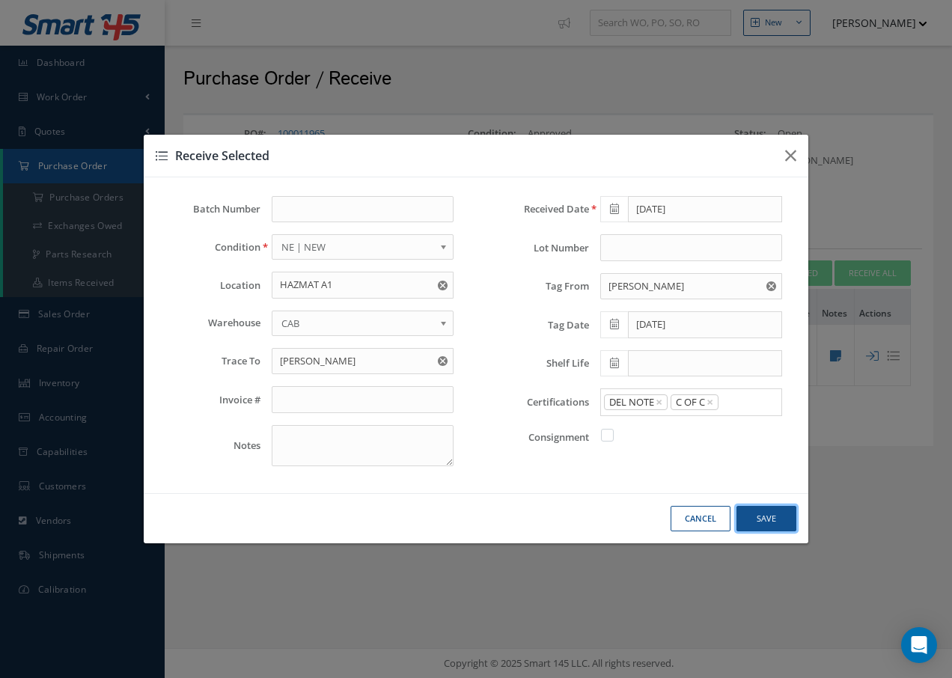
click at [767, 519] on button "Save" at bounding box center [766, 519] width 60 height 26
checkbox input "false"
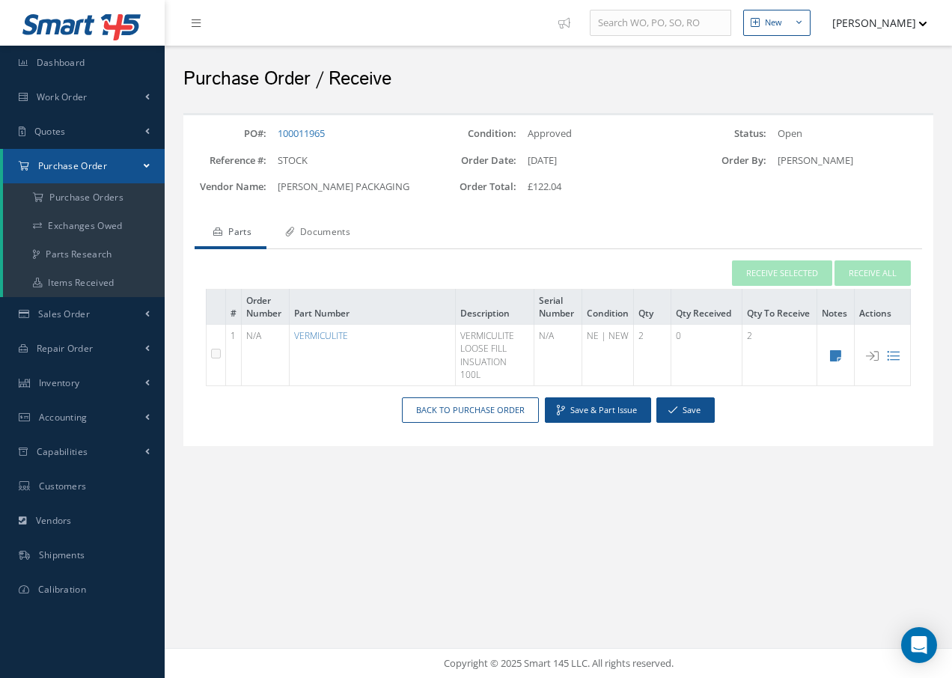
click at [324, 228] on link "Documents" at bounding box center [315, 233] width 99 height 31
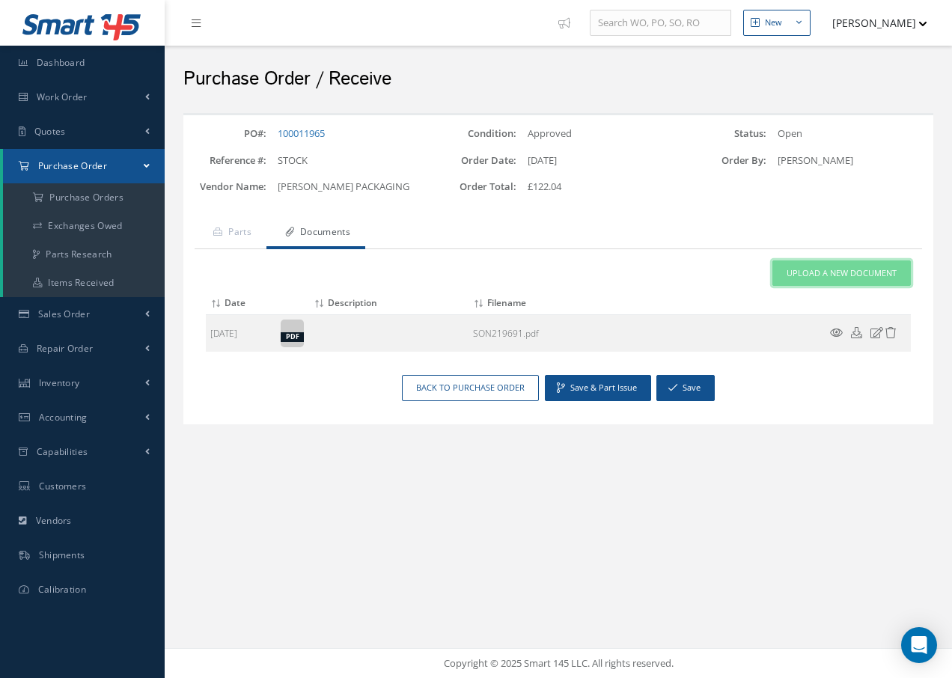
click at [828, 274] on span "Upload a New Document" at bounding box center [842, 273] width 110 height 13
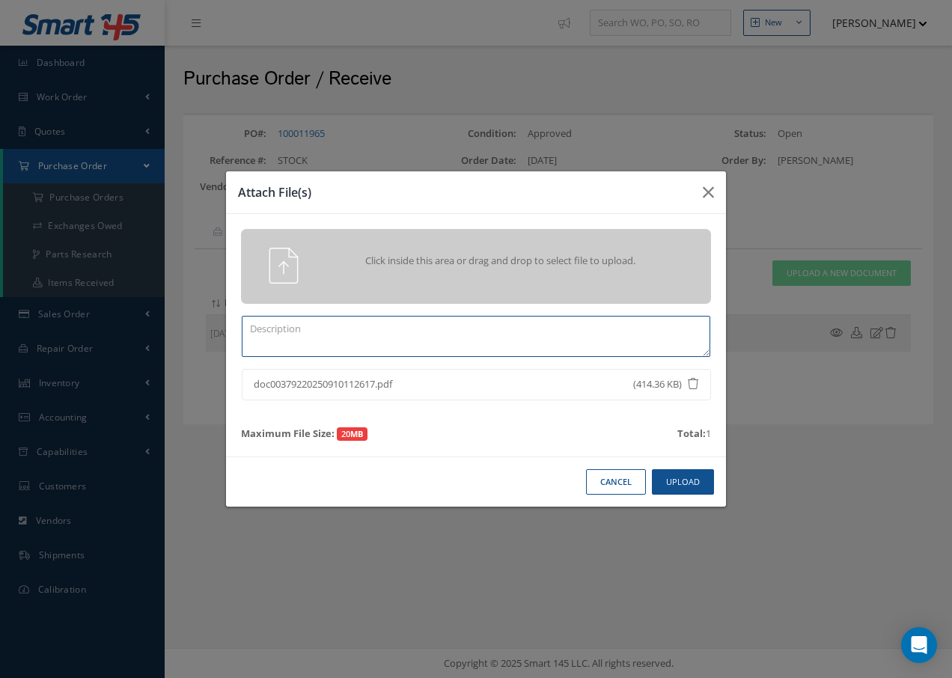
click at [350, 353] on textarea at bounding box center [476, 336] width 469 height 41
type textarea "d"
type textarea "DEL NOTE / COC"
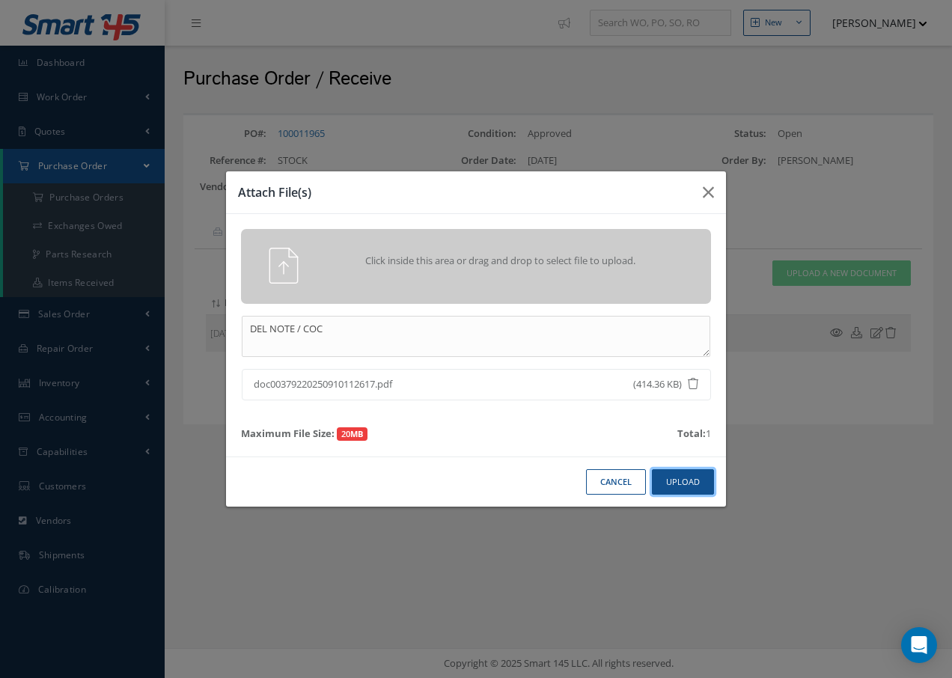
click at [668, 478] on button "Upload" at bounding box center [683, 482] width 62 height 26
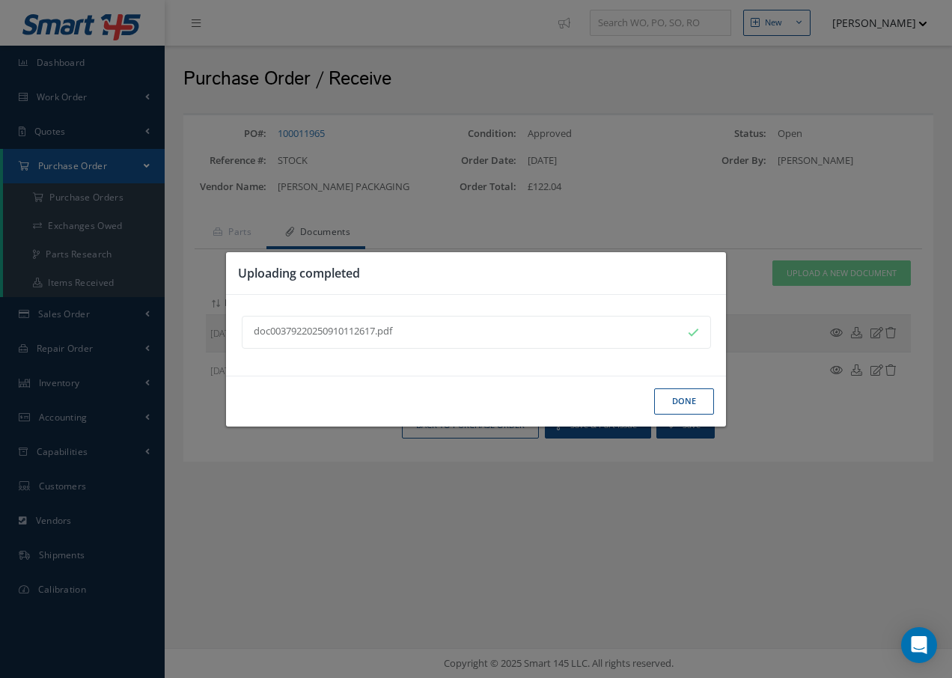
click at [698, 396] on button "Done" at bounding box center [684, 401] width 60 height 26
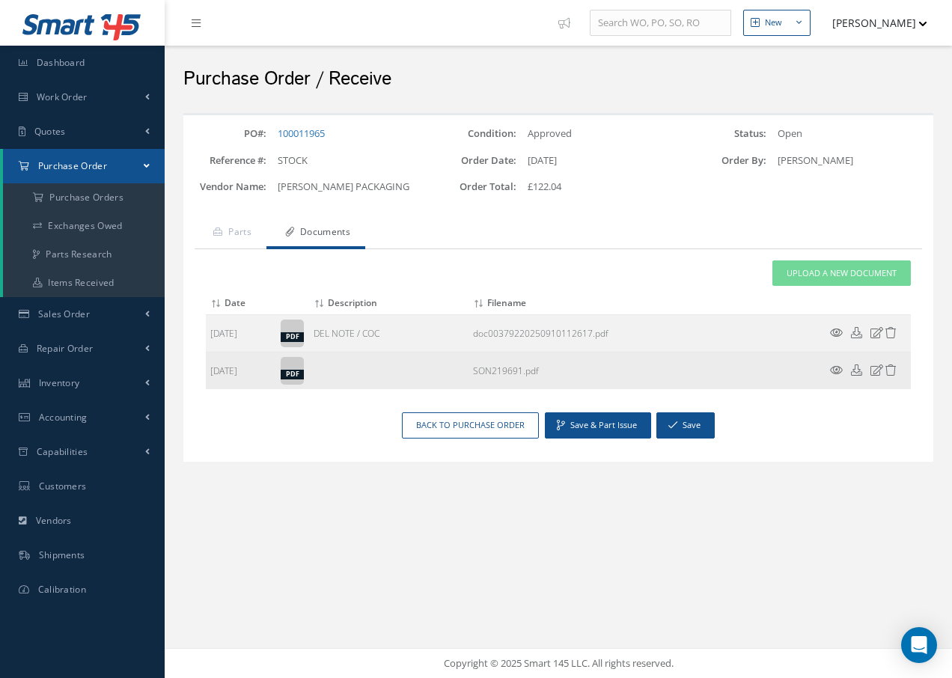
click at [840, 368] on icon at bounding box center [836, 370] width 13 height 11
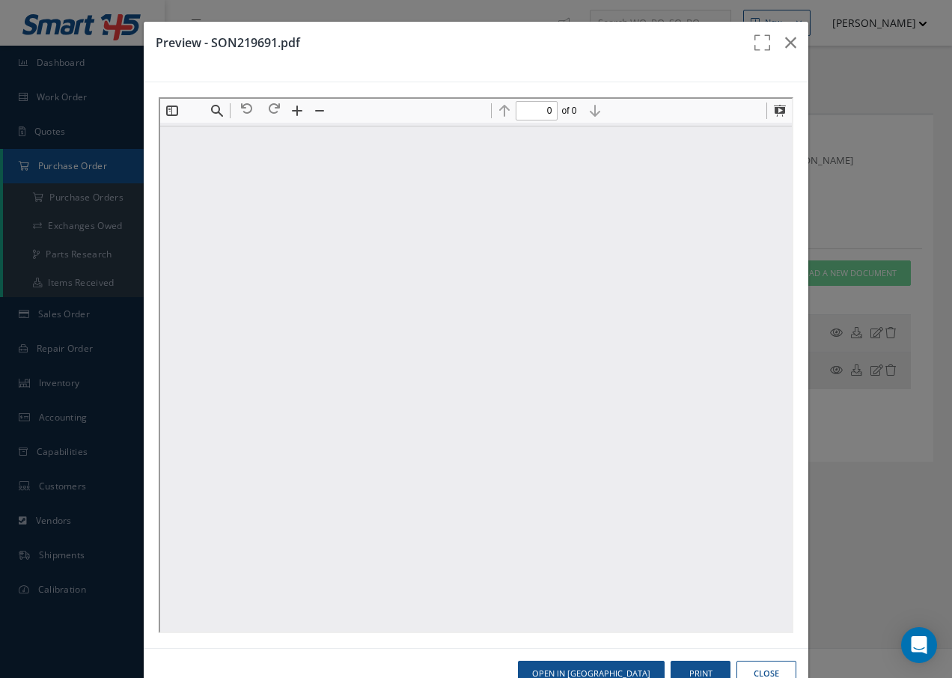
type input "1"
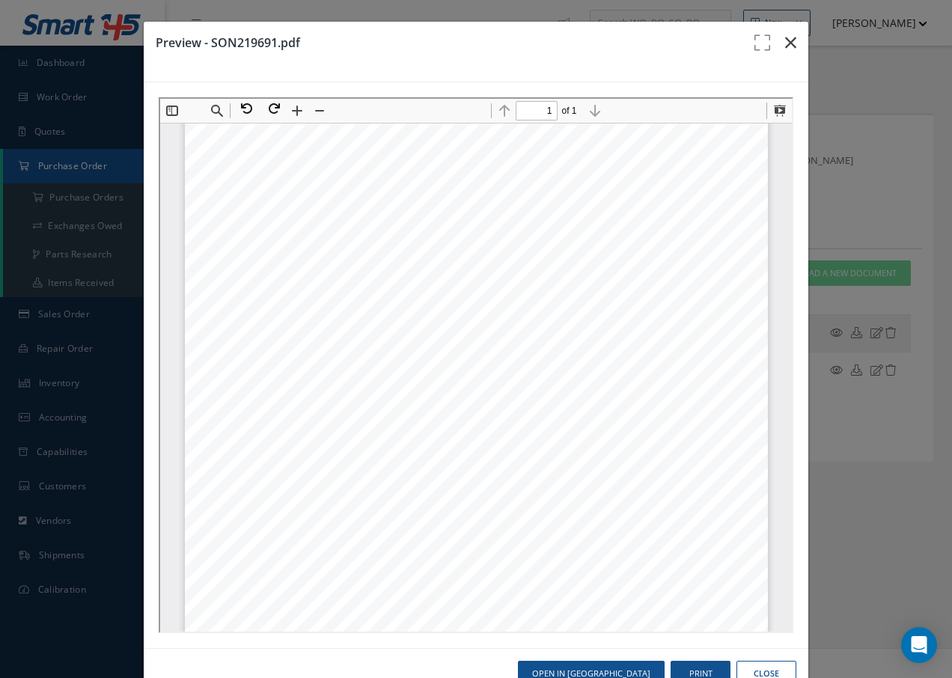
click at [787, 37] on icon "button" at bounding box center [790, 43] width 11 height 18
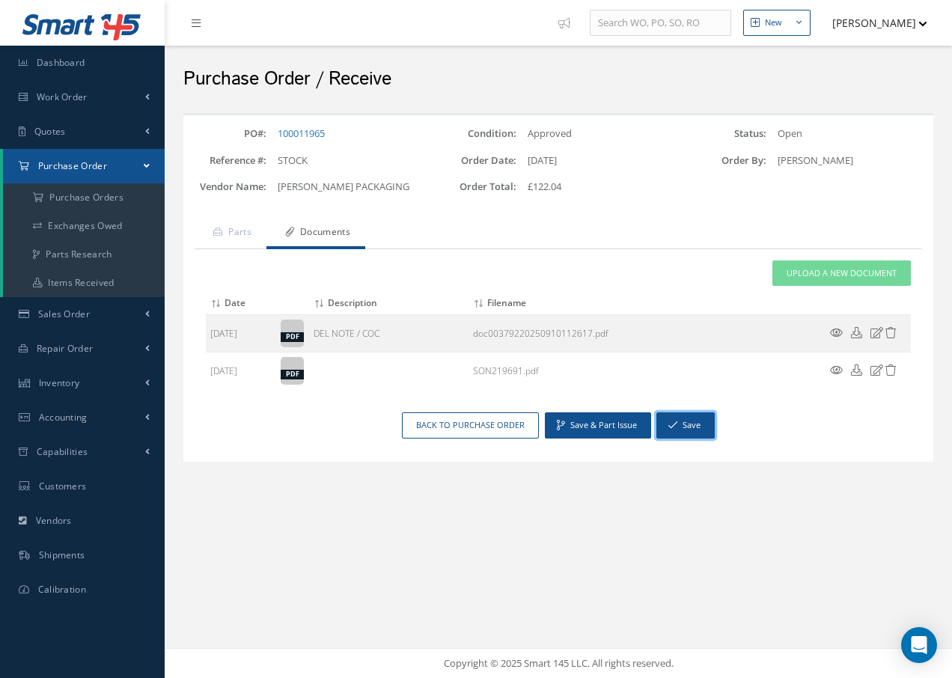
click at [674, 424] on icon "button" at bounding box center [672, 425] width 9 height 10
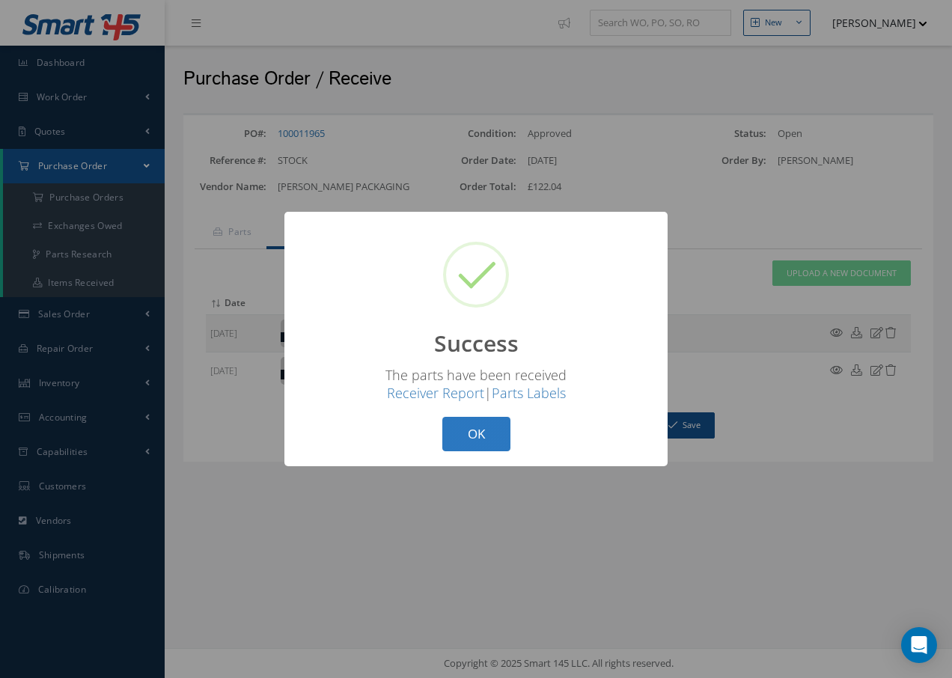
click at [496, 439] on button "OK" at bounding box center [476, 434] width 68 height 35
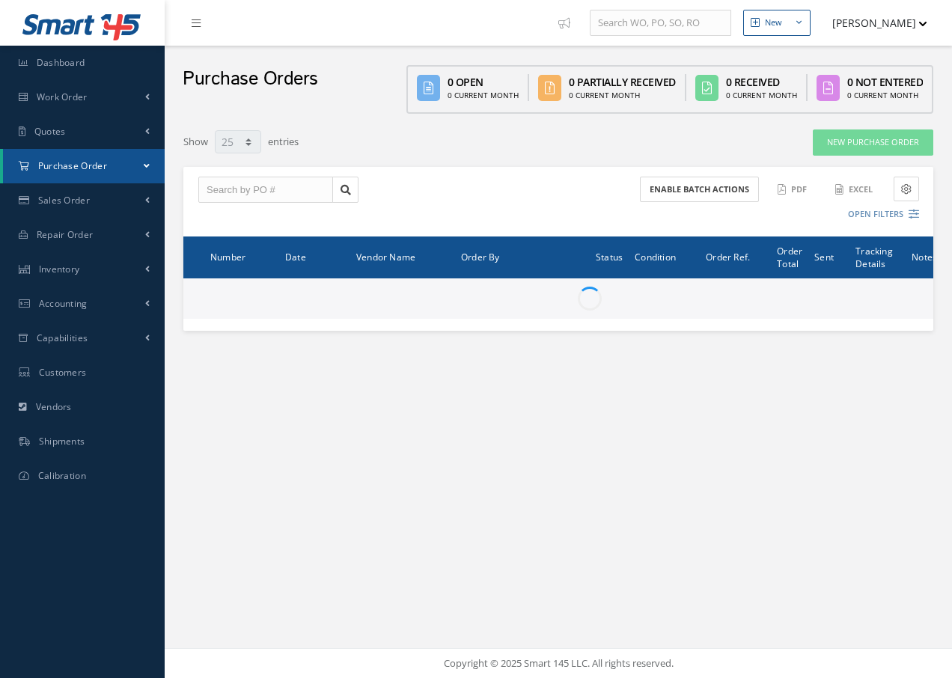
select select "25"
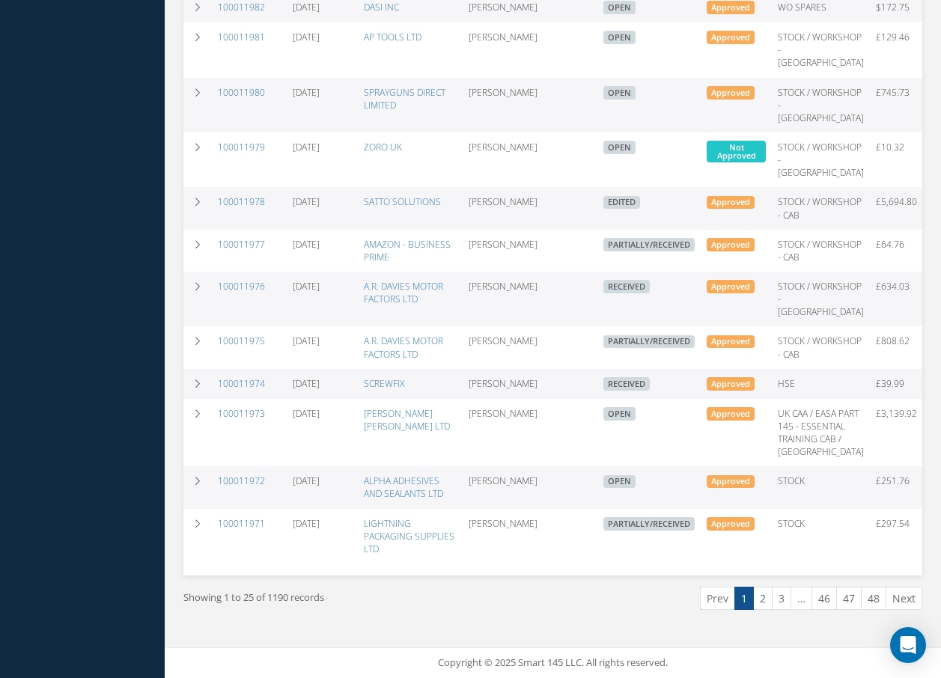
scroll to position [951, 0]
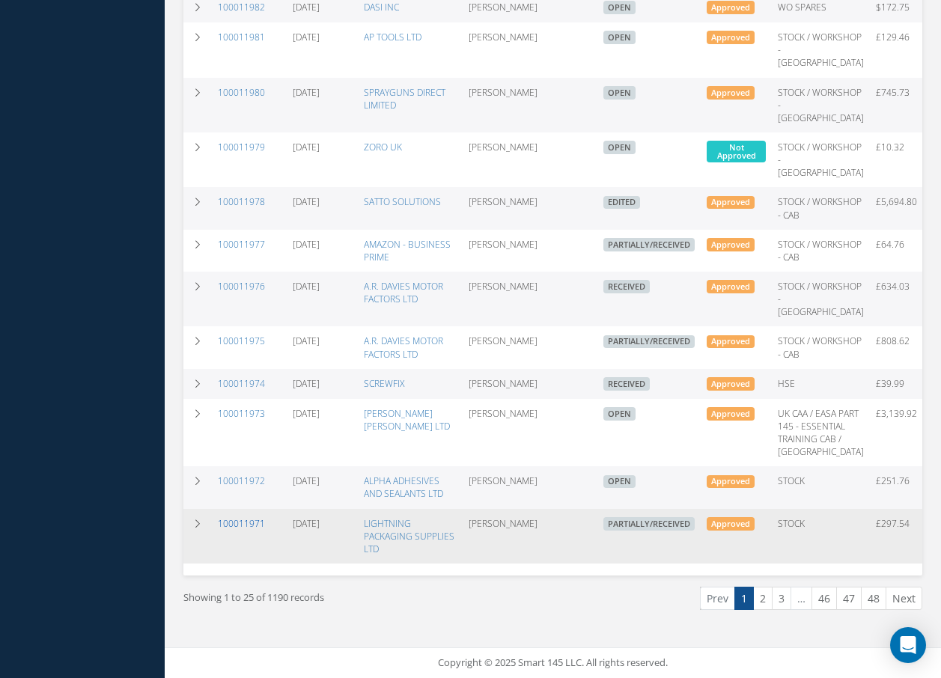
click at [233, 517] on link "100011971" at bounding box center [241, 523] width 47 height 13
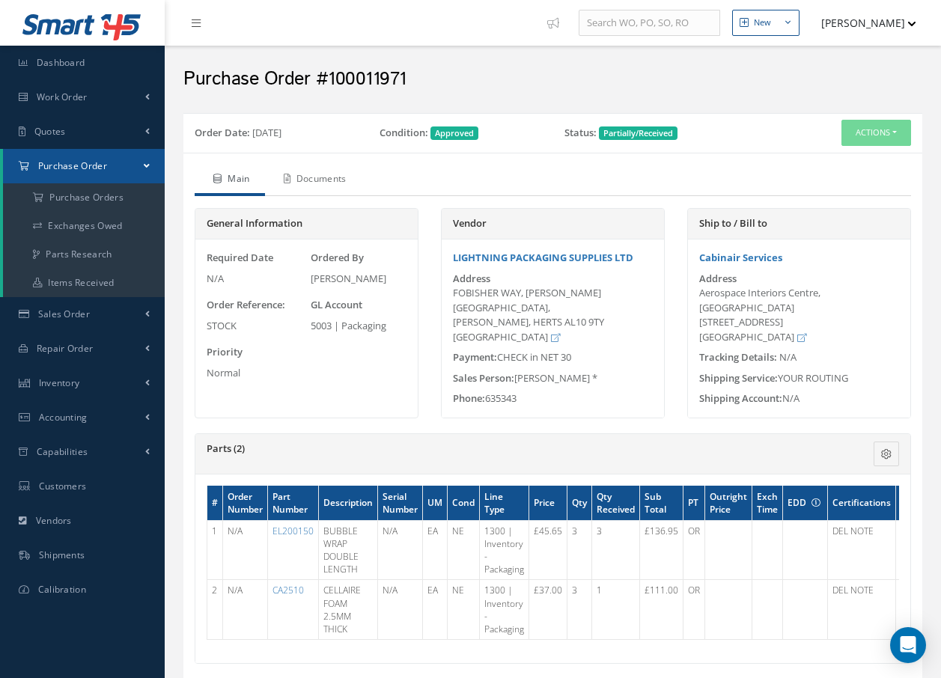
click at [341, 181] on link "Documents" at bounding box center [313, 180] width 97 height 31
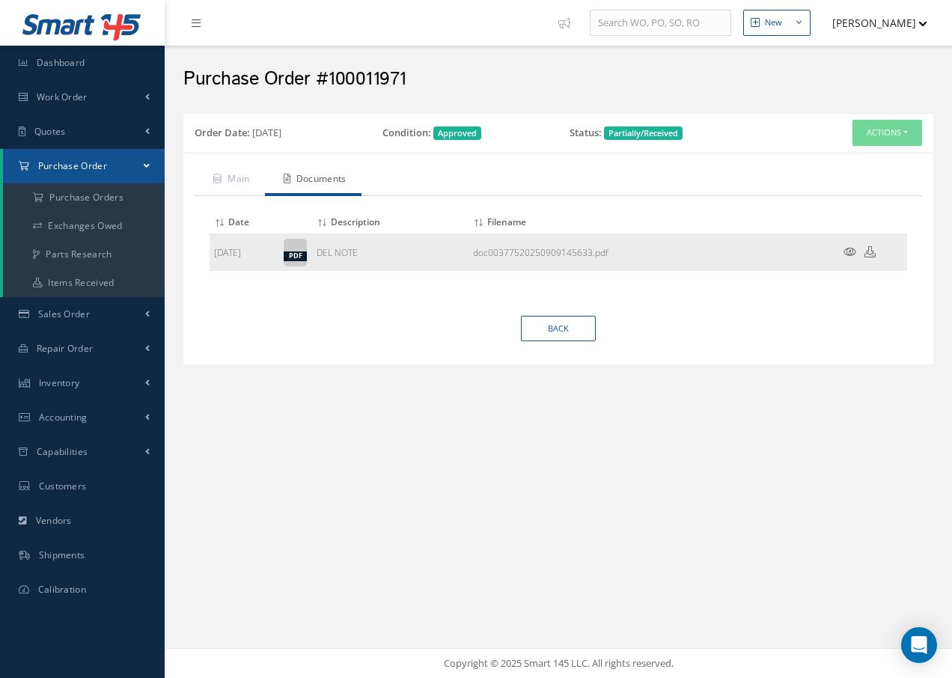
click at [849, 248] on icon at bounding box center [850, 251] width 13 height 11
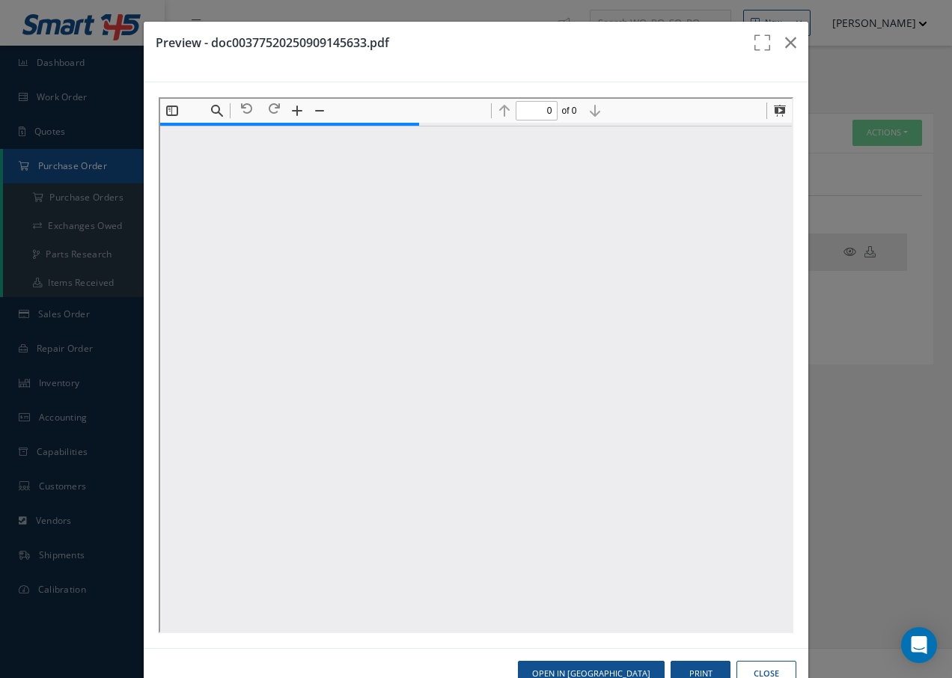
type input "1"
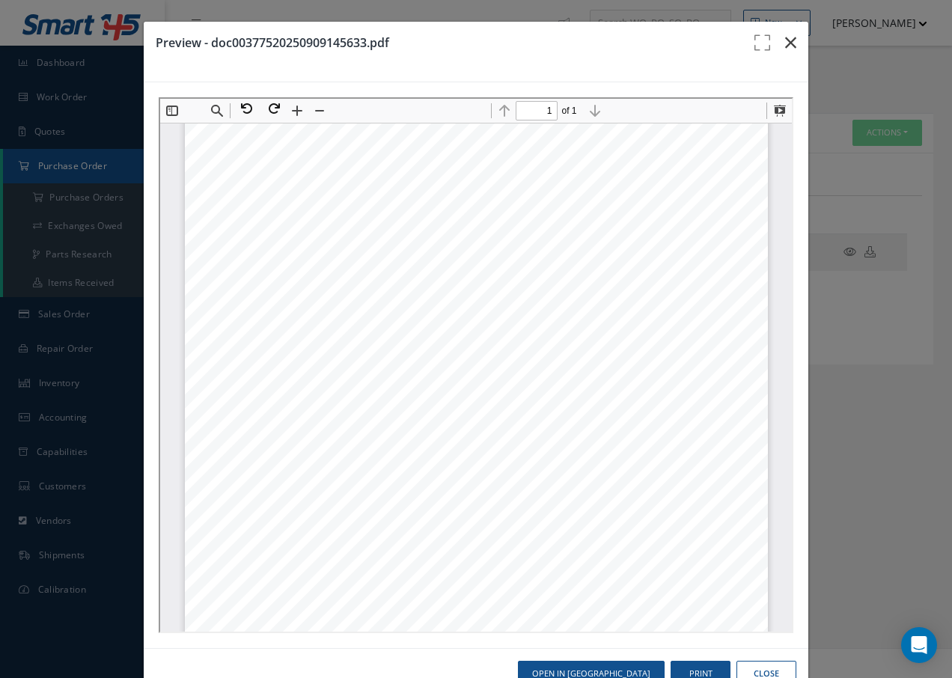
click at [786, 42] on icon "button" at bounding box center [790, 43] width 11 height 18
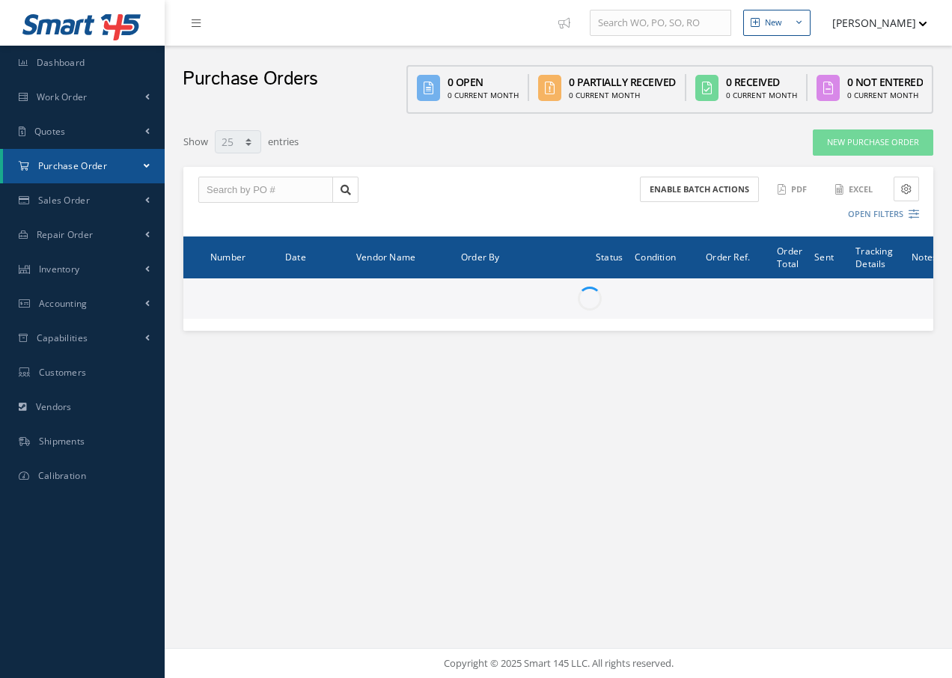
select select "25"
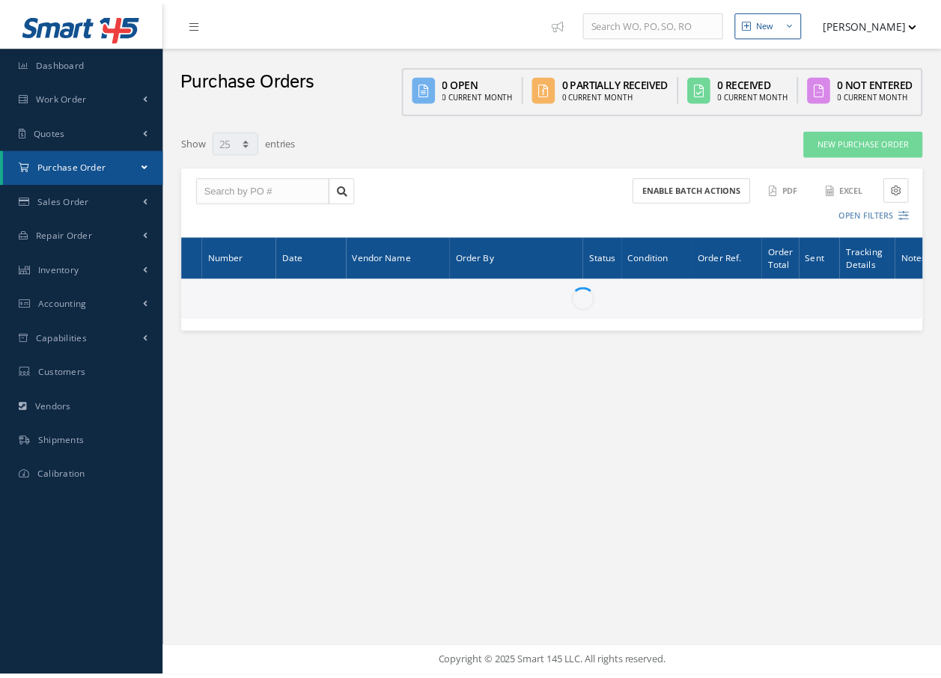
scroll to position [951, 0]
